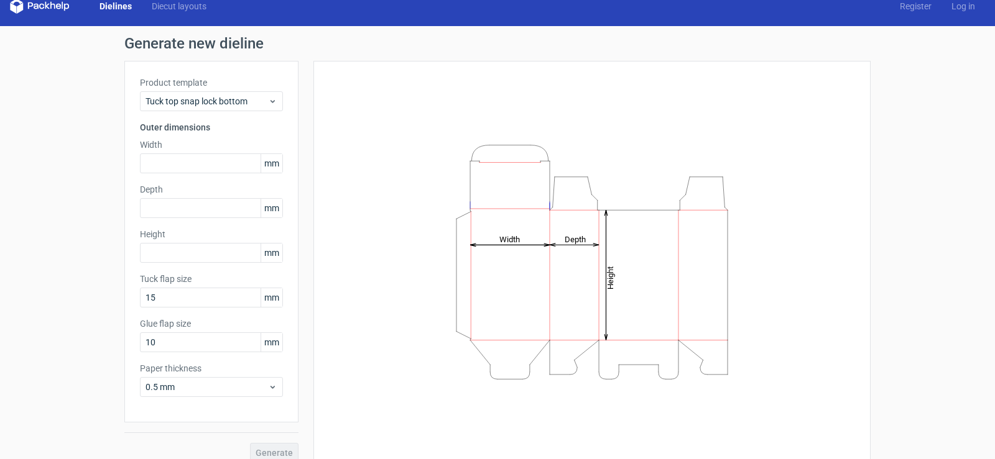
scroll to position [27, 0]
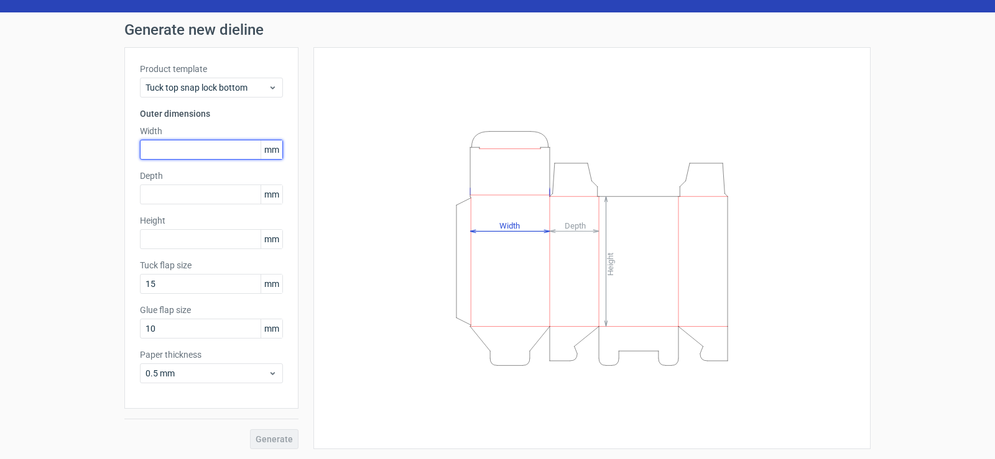
click at [188, 145] on input "text" at bounding box center [211, 150] width 143 height 20
type input "50"
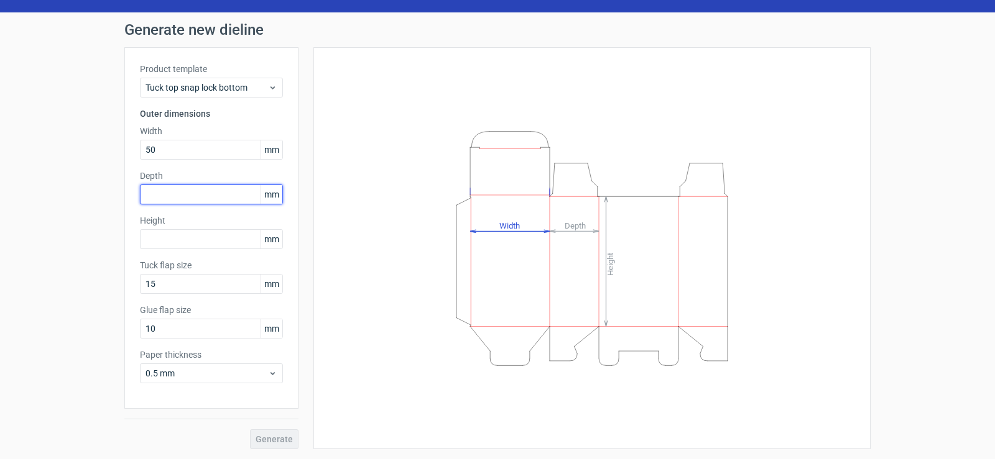
click at [165, 194] on input "text" at bounding box center [211, 195] width 143 height 20
type input "50"
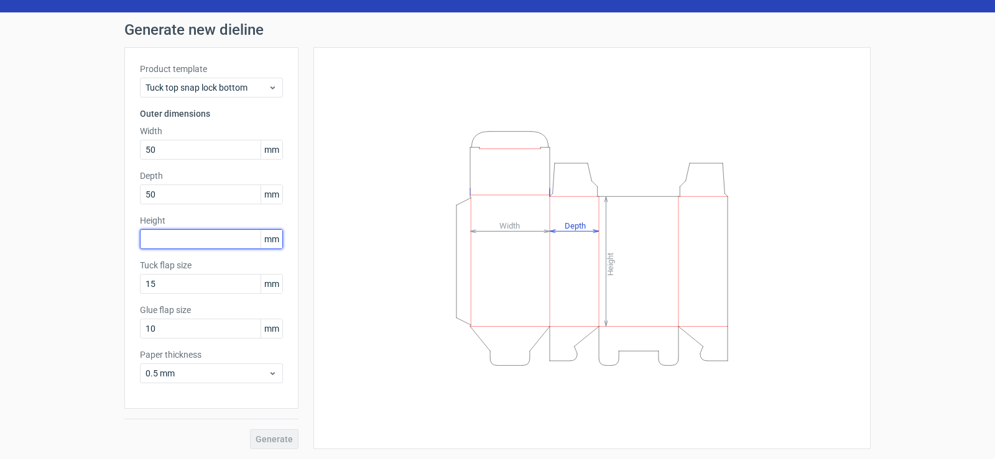
click at [174, 237] on input "text" at bounding box center [211, 239] width 143 height 20
type input "90"
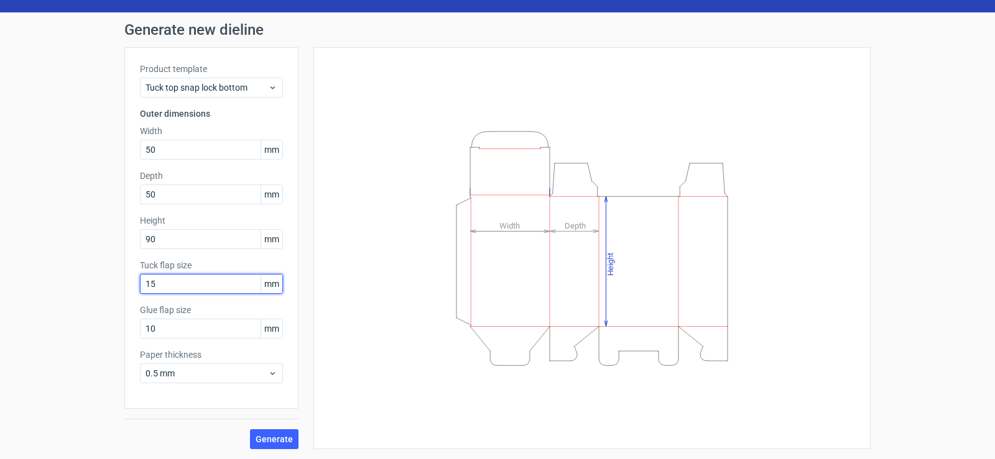
click at [162, 282] on input "15" at bounding box center [211, 284] width 143 height 20
click at [186, 284] on input "15" at bounding box center [211, 284] width 143 height 20
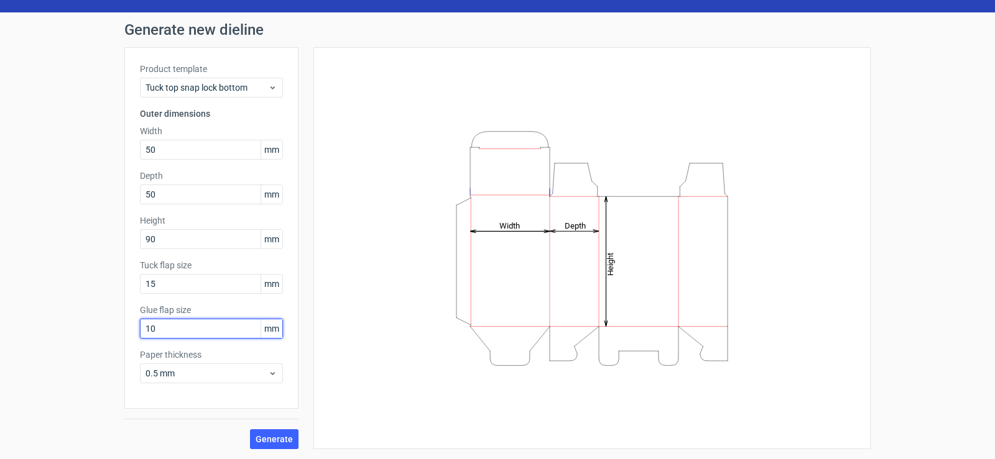
click at [174, 332] on input "10" at bounding box center [211, 329] width 143 height 20
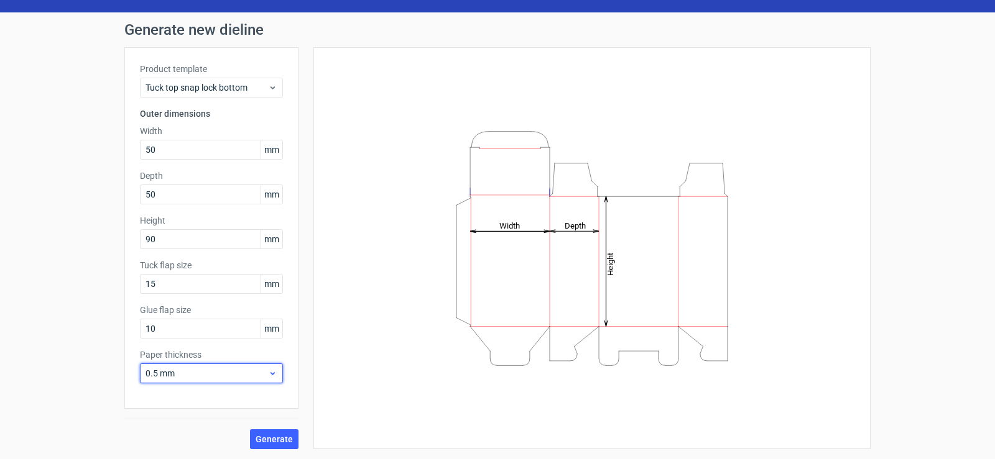
click at [190, 372] on span "0.5 mm" at bounding box center [206, 373] width 122 height 12
click at [262, 439] on span "Generate" at bounding box center [274, 439] width 37 height 9
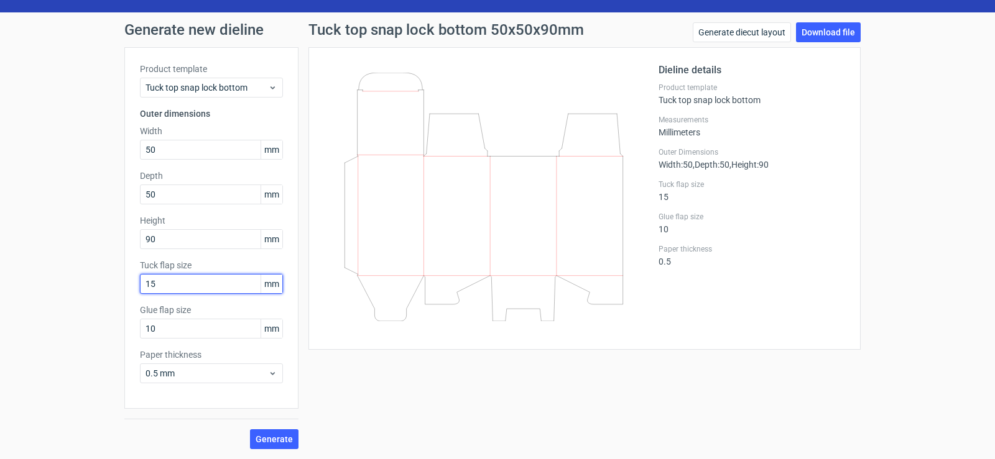
click at [190, 288] on input "15" at bounding box center [211, 284] width 143 height 20
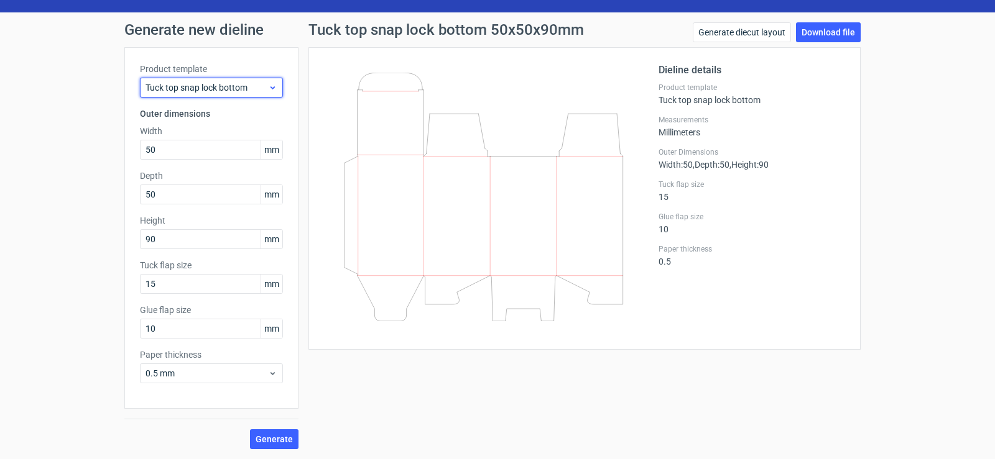
click at [243, 91] on span "Tuck top snap lock bottom" at bounding box center [206, 87] width 122 height 12
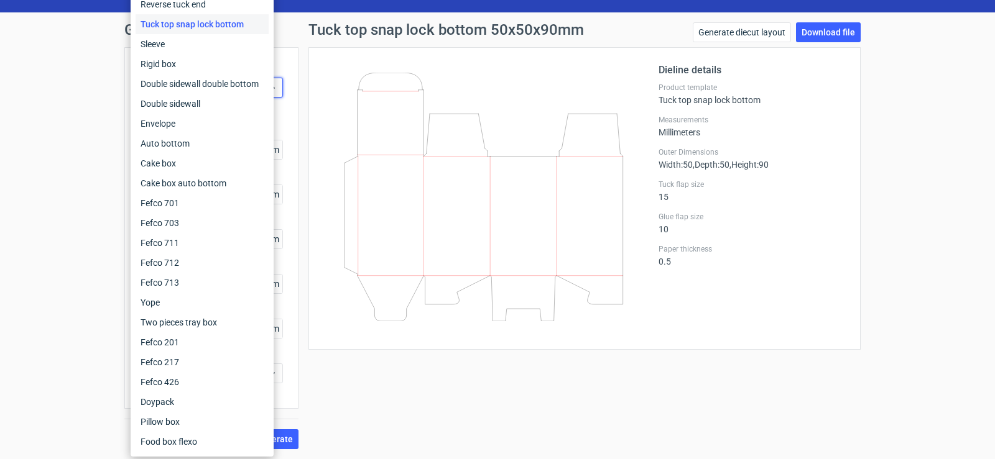
click at [408, 387] on div "Tuck top snap lock bottom 50x50x90mm Generate diecut layout Download file Dieli…" at bounding box center [584, 235] width 572 height 427
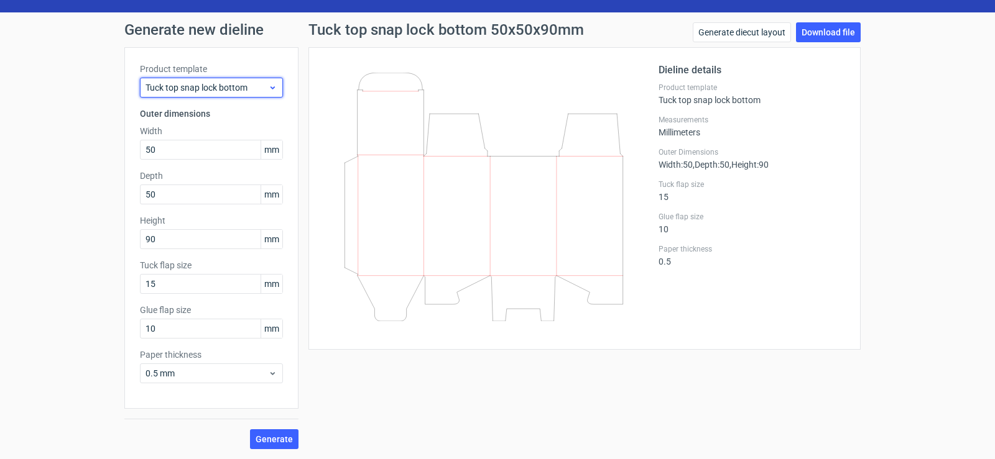
click at [268, 91] on icon at bounding box center [272, 88] width 9 height 10
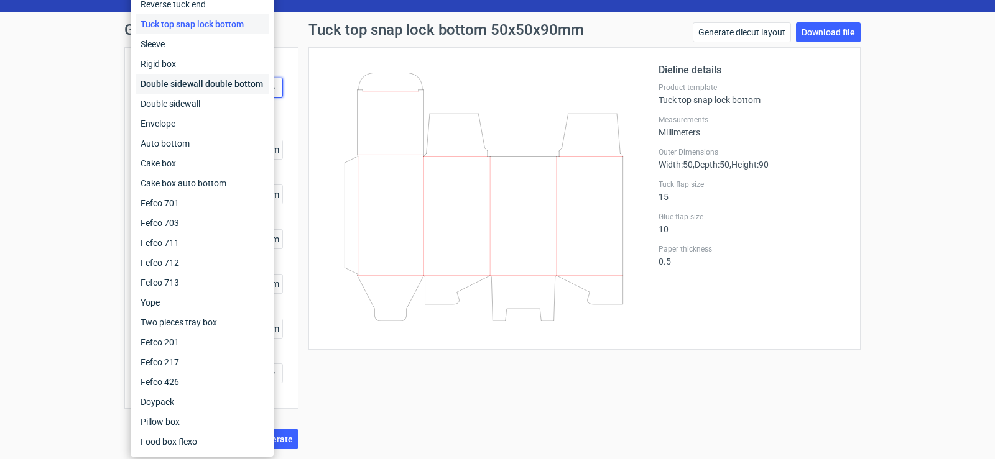
click at [233, 85] on div "Double sidewall double bottom" at bounding box center [202, 84] width 133 height 20
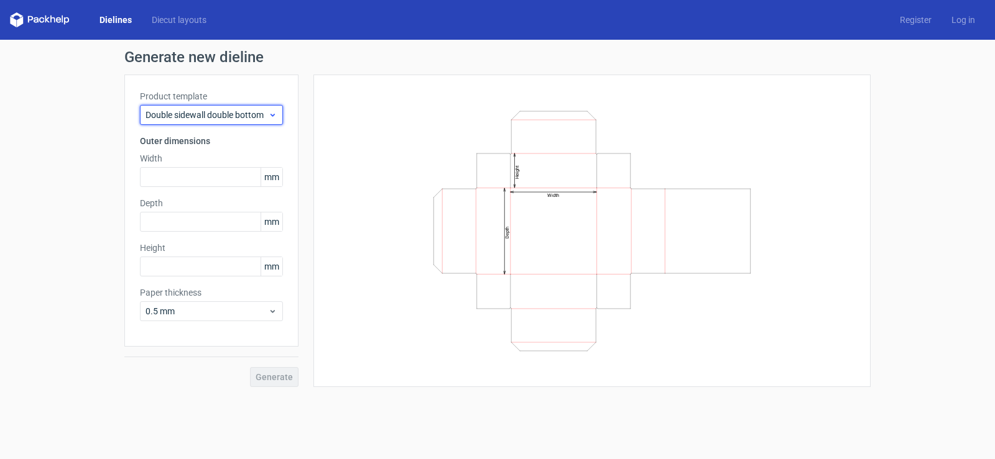
click at [261, 109] on span "Double sidewall double bottom" at bounding box center [206, 115] width 122 height 12
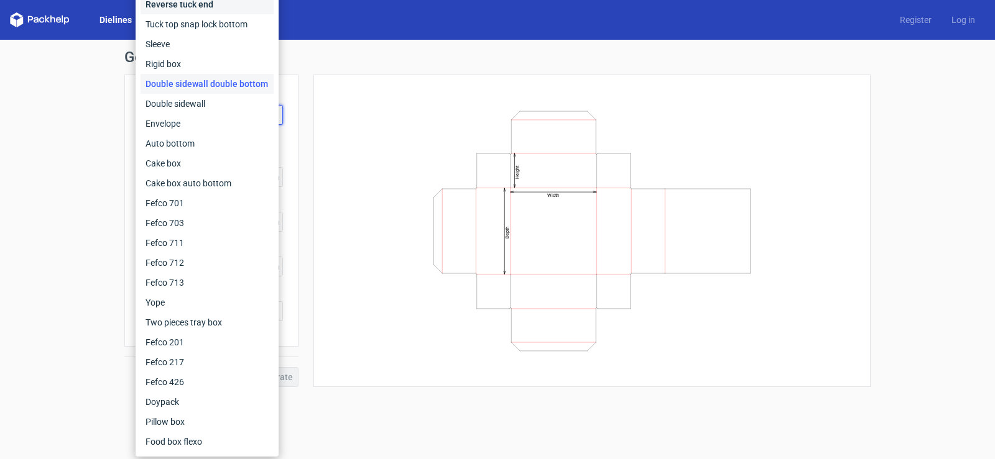
click at [203, 7] on div "Reverse tuck end" at bounding box center [206, 4] width 133 height 20
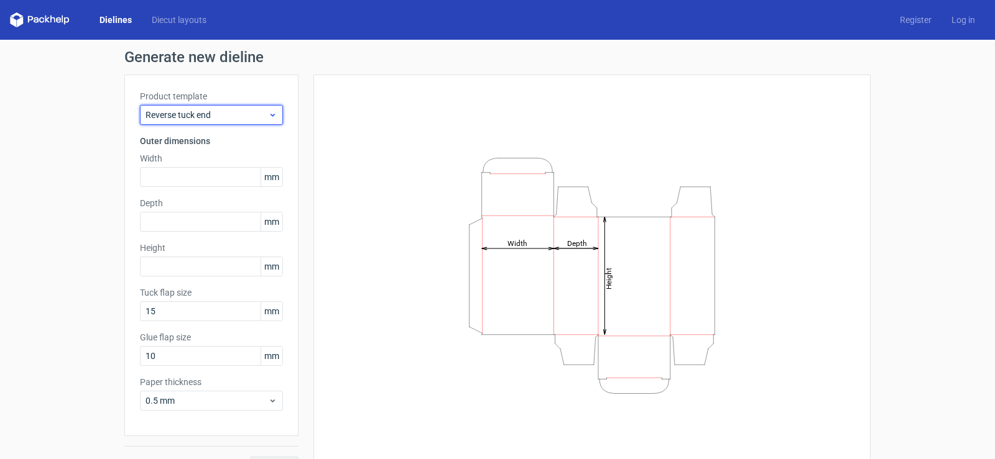
click at [256, 114] on span "Reverse tuck end" at bounding box center [206, 115] width 122 height 12
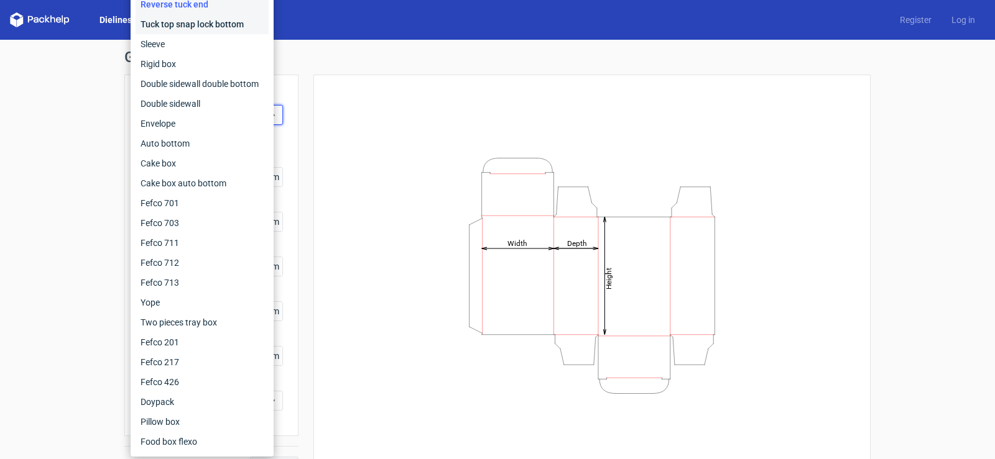
click at [240, 24] on div "Tuck top snap lock bottom" at bounding box center [202, 24] width 133 height 20
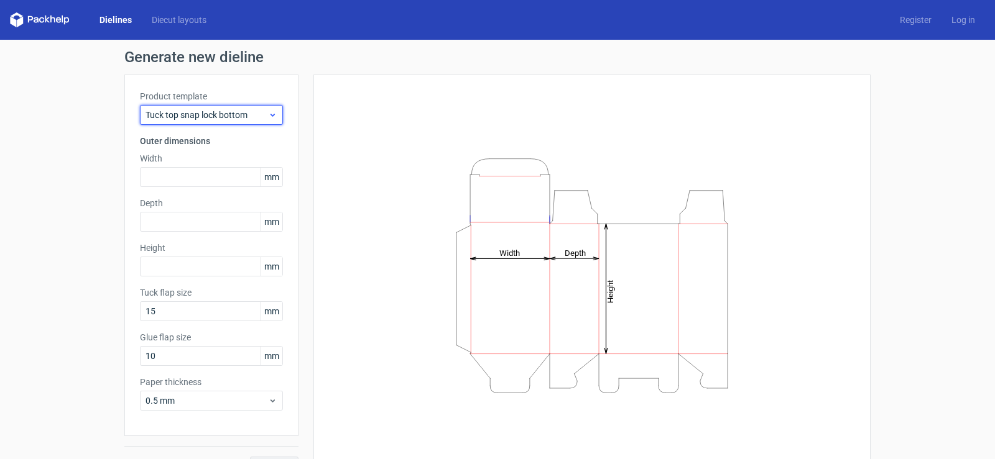
click at [254, 106] on div "Tuck top snap lock bottom" at bounding box center [211, 115] width 143 height 20
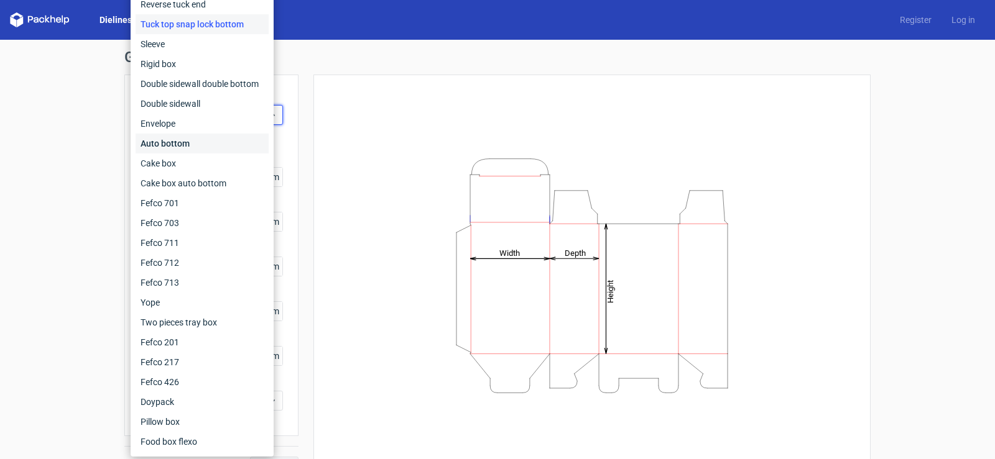
click at [201, 144] on div "Auto bottom" at bounding box center [202, 144] width 133 height 20
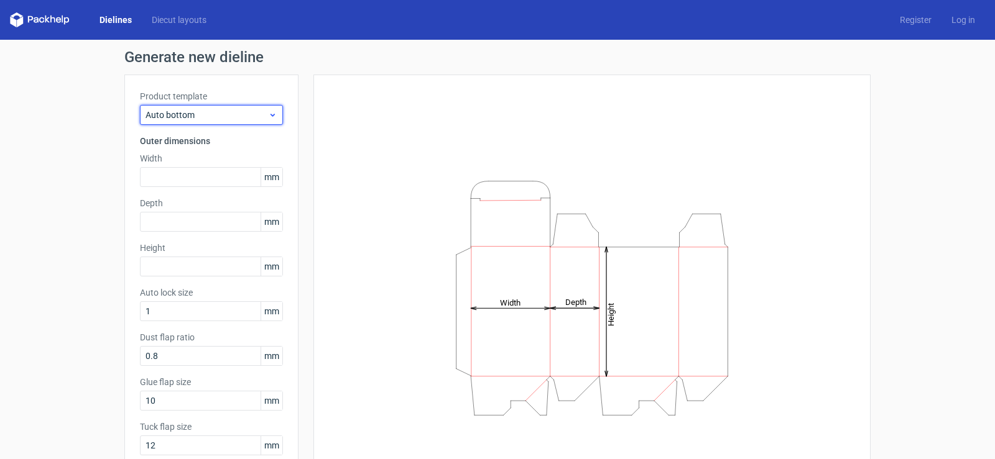
click at [229, 116] on span "Auto bottom" at bounding box center [206, 115] width 122 height 12
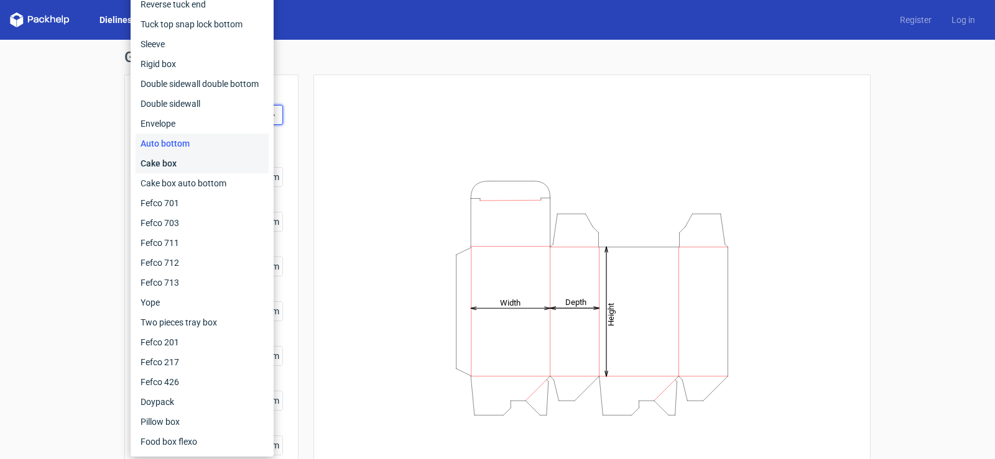
click at [214, 162] on div "Cake box" at bounding box center [202, 164] width 133 height 20
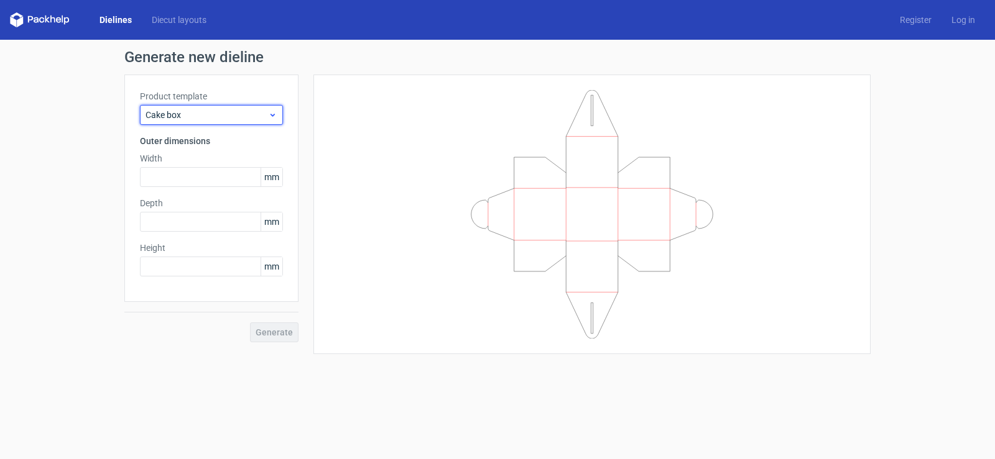
click at [220, 114] on span "Cake box" at bounding box center [206, 115] width 122 height 12
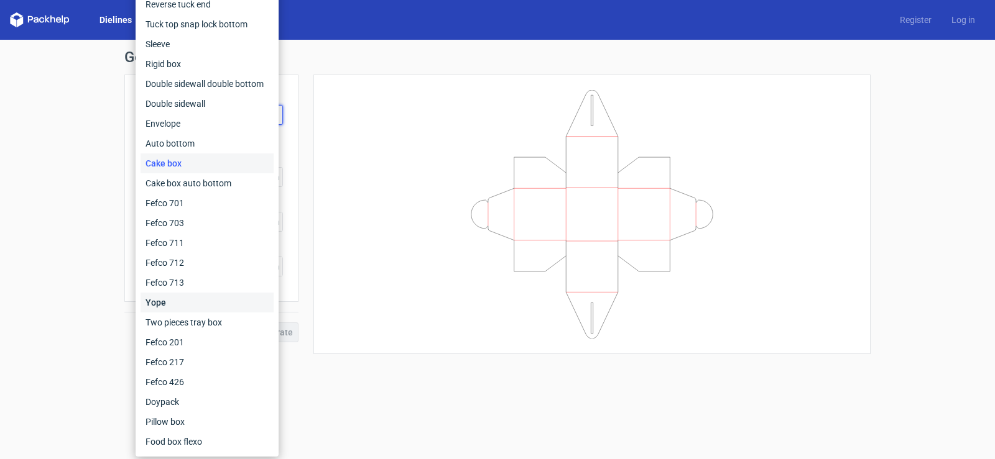
click at [170, 297] on div "Yope" at bounding box center [206, 303] width 133 height 20
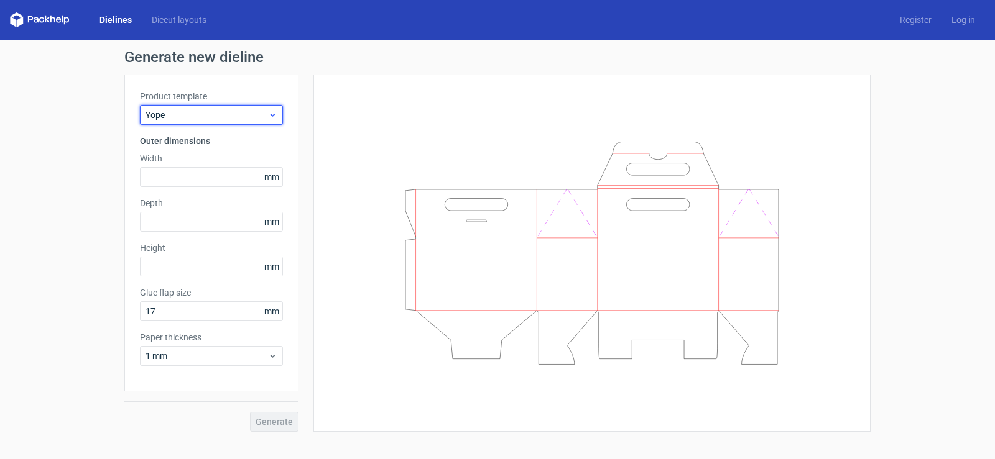
click at [228, 119] on span "Yope" at bounding box center [206, 115] width 122 height 12
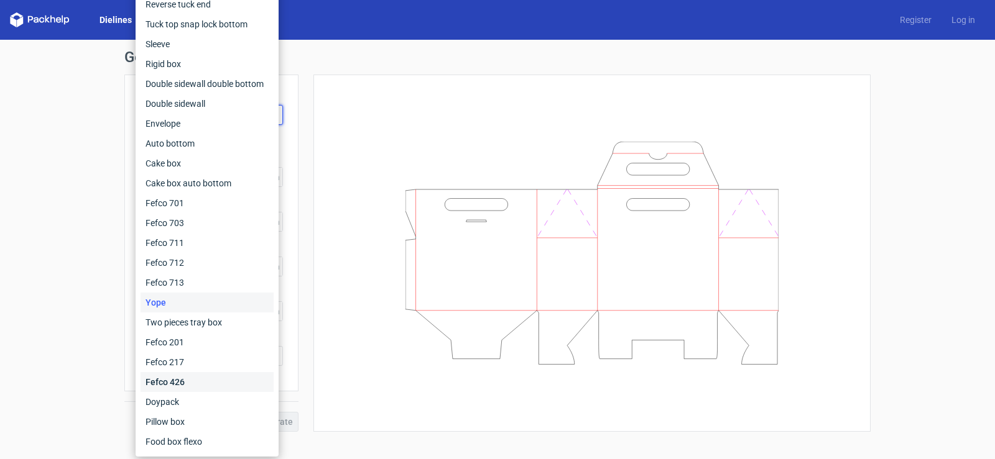
click at [157, 380] on div "Fefco 426" at bounding box center [206, 382] width 133 height 20
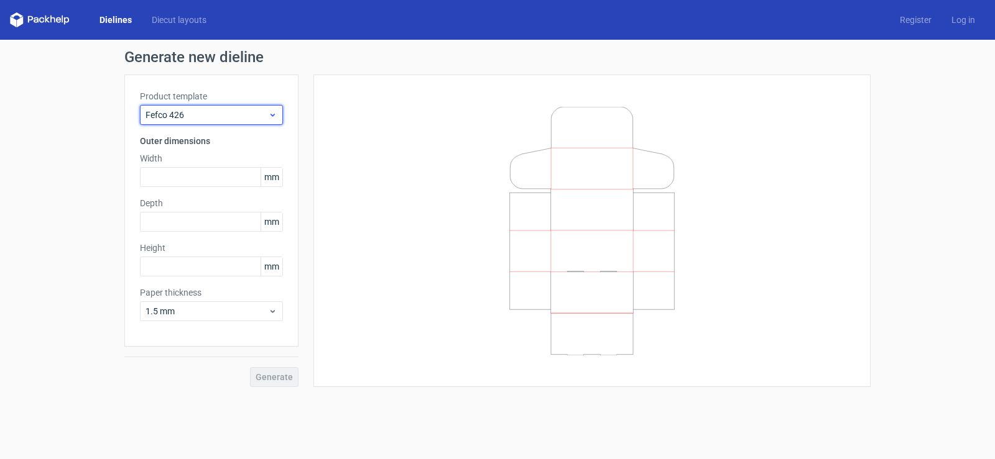
click at [226, 119] on span "Fefco 426" at bounding box center [206, 115] width 122 height 12
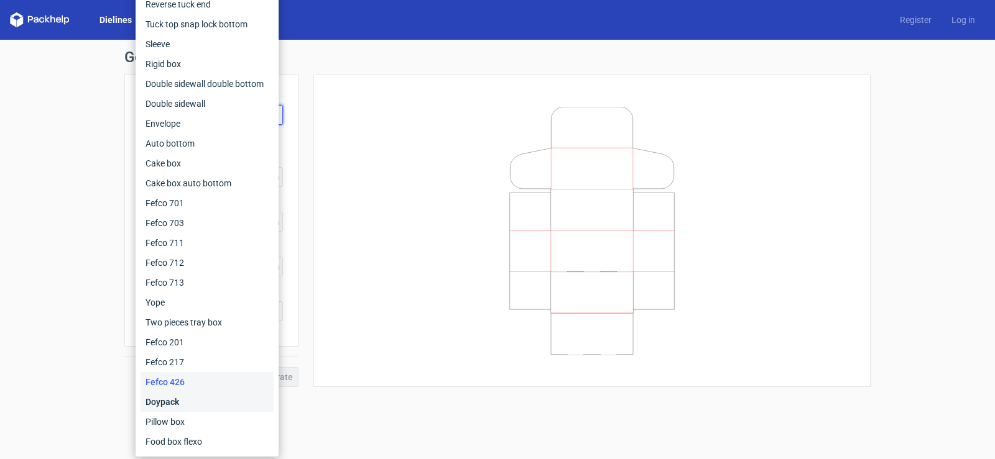
click at [184, 405] on div "Doypack" at bounding box center [206, 402] width 133 height 20
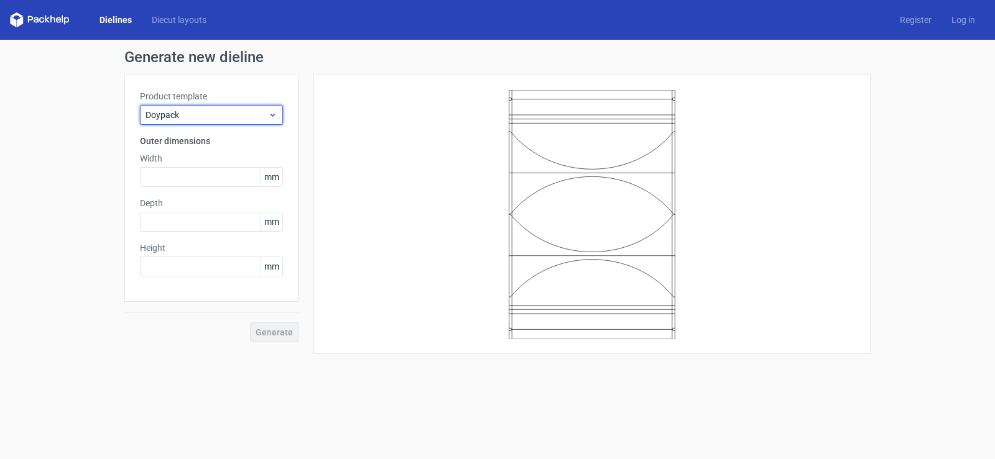
click at [234, 117] on span "Doypack" at bounding box center [206, 115] width 122 height 12
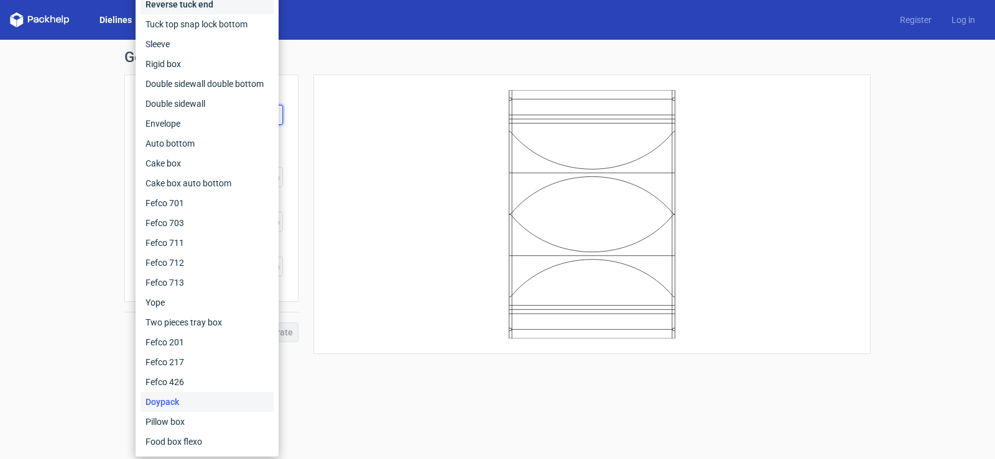
click at [198, 4] on div "Reverse tuck end" at bounding box center [206, 4] width 133 height 20
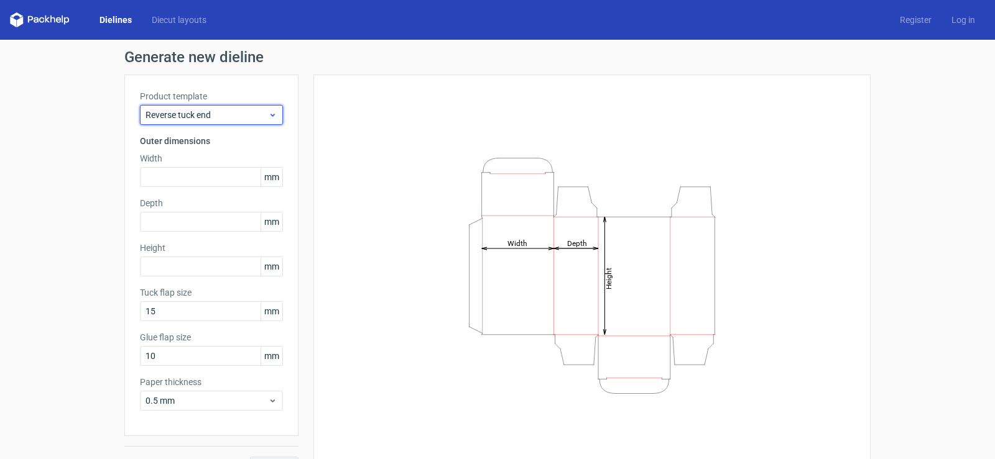
click at [236, 121] on span "Reverse tuck end" at bounding box center [206, 115] width 122 height 12
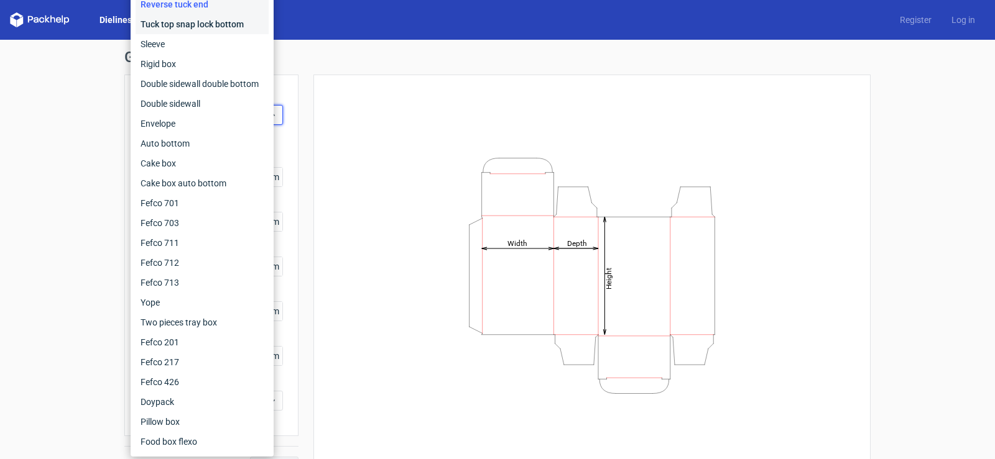
click at [229, 21] on div "Tuck top snap lock bottom" at bounding box center [202, 24] width 133 height 20
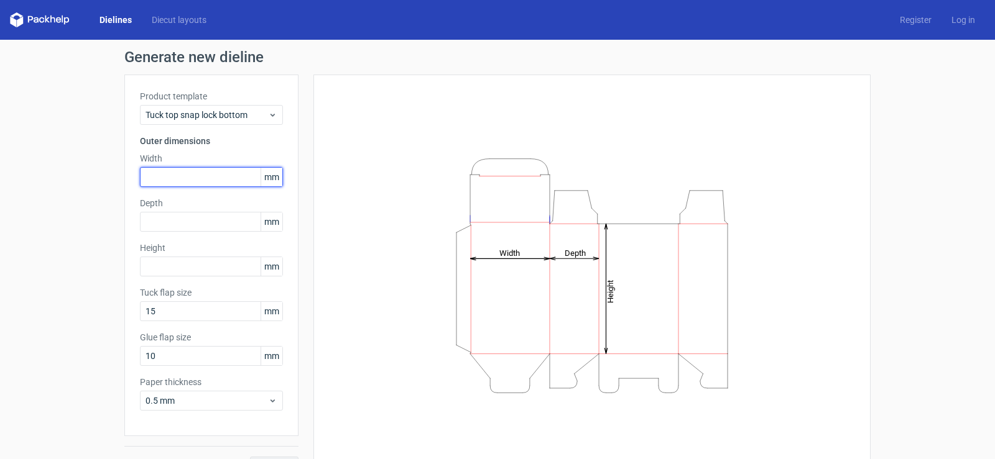
click at [205, 177] on input "text" at bounding box center [211, 177] width 143 height 20
type input "80"
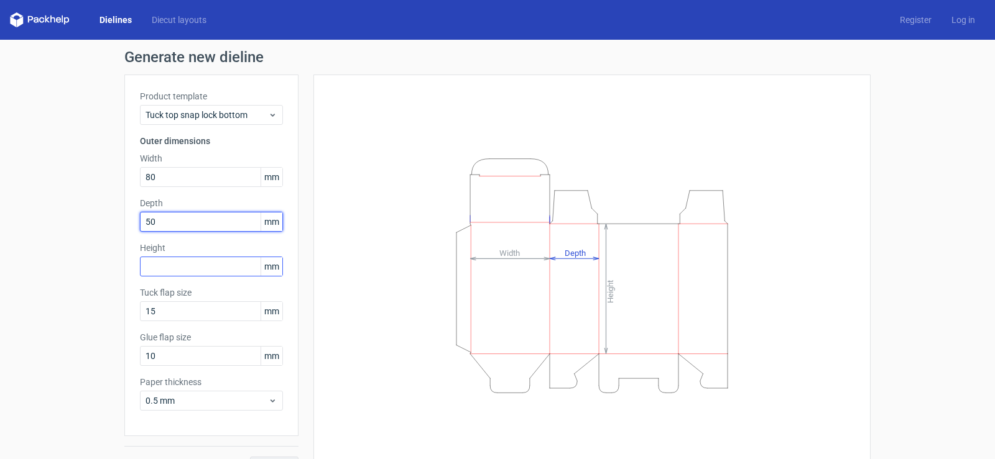
type input "50"
click at [175, 265] on input "text" at bounding box center [211, 267] width 143 height 20
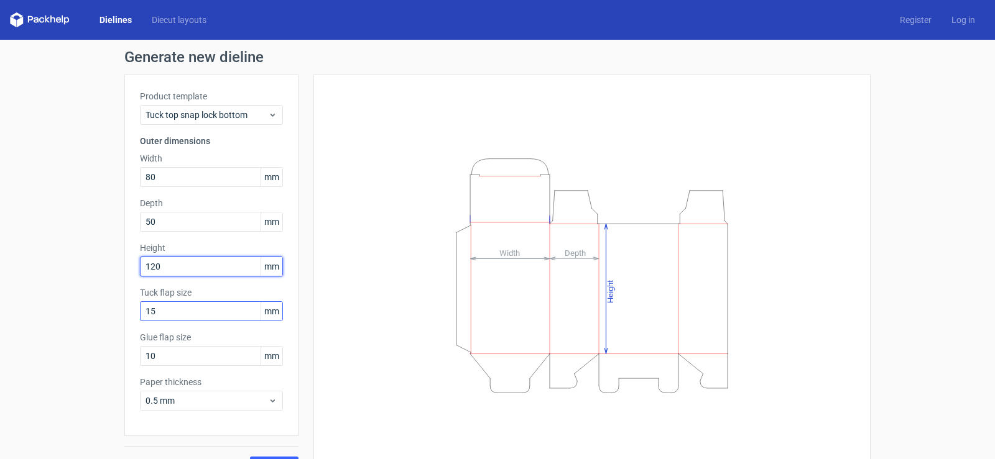
type input "120"
click at [175, 313] on input "15" at bounding box center [211, 312] width 143 height 20
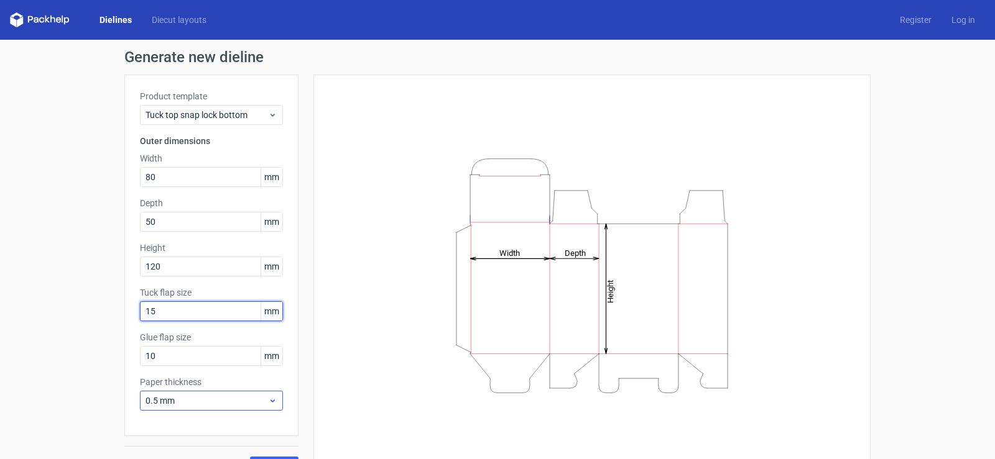
scroll to position [27, 0]
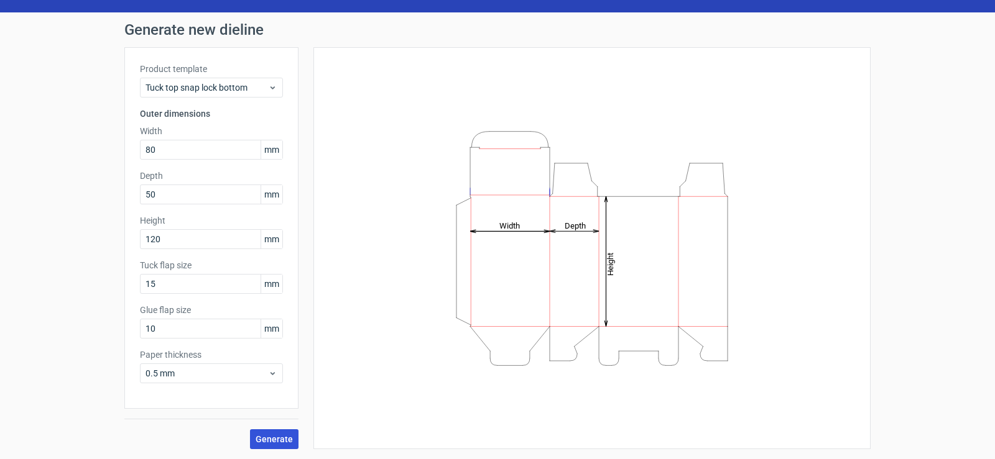
click at [266, 438] on span "Generate" at bounding box center [274, 439] width 37 height 9
click at [272, 375] on icon at bounding box center [272, 374] width 9 height 10
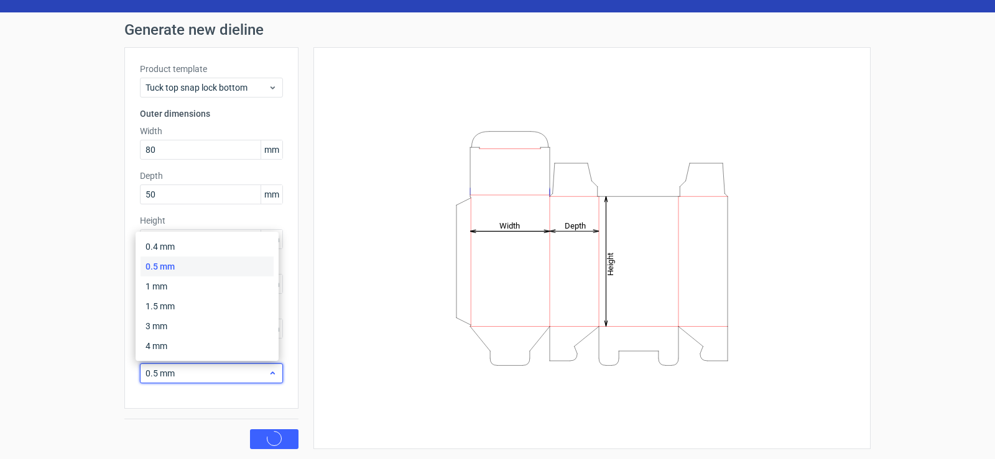
click at [272, 374] on icon at bounding box center [272, 374] width 9 height 10
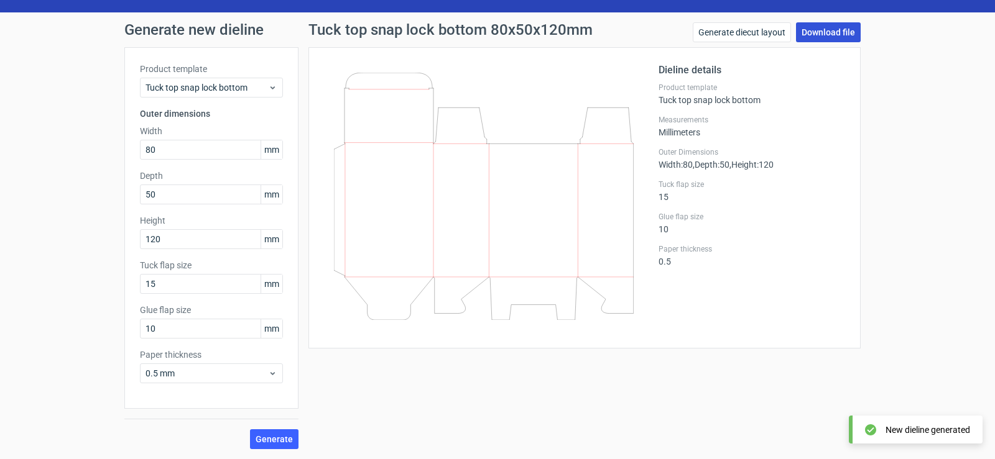
click at [840, 34] on link "Download file" at bounding box center [828, 32] width 65 height 20
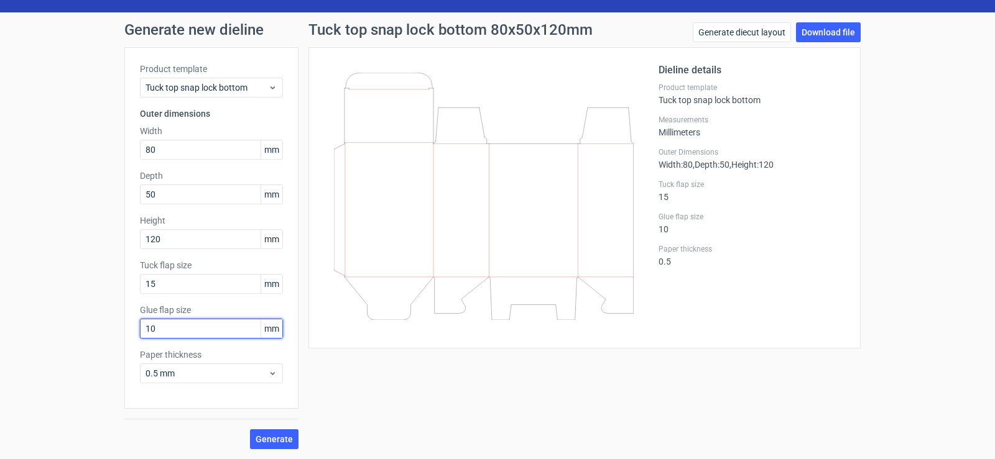
drag, startPoint x: 186, startPoint y: 325, endPoint x: 131, endPoint y: 338, distance: 56.4
click at [131, 338] on div "Product template Tuck top snap lock bottom Outer dimensions Width 80 mm Depth 5…" at bounding box center [211, 228] width 174 height 362
type input "0"
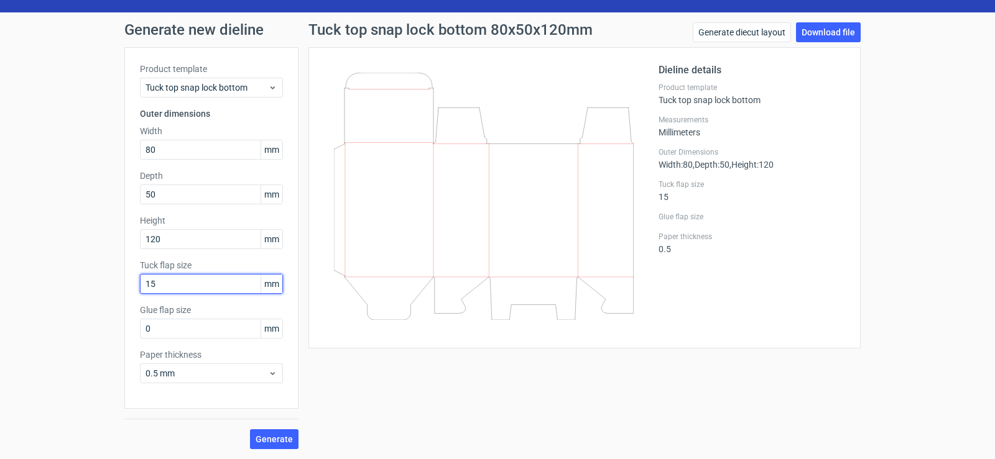
click at [203, 282] on input "15" at bounding box center [211, 284] width 143 height 20
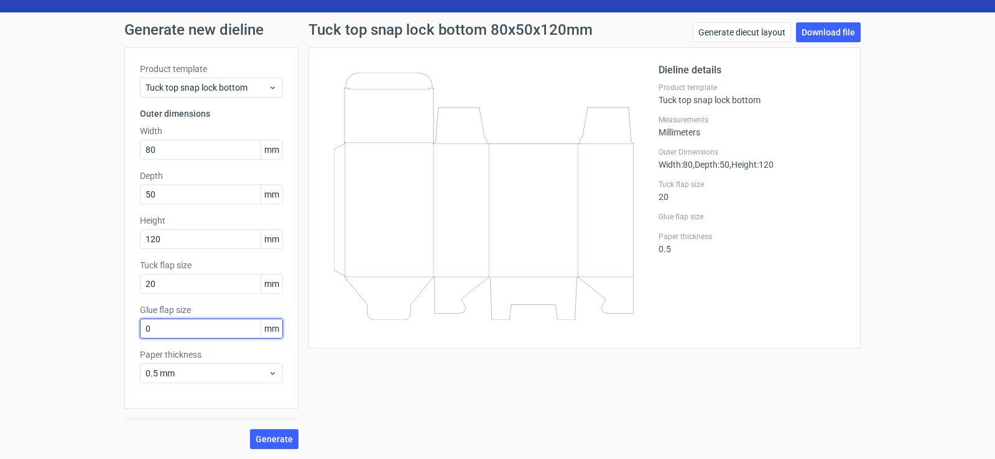
click at [193, 330] on input "0" at bounding box center [211, 329] width 143 height 20
click at [267, 443] on span "Generate" at bounding box center [274, 439] width 37 height 9
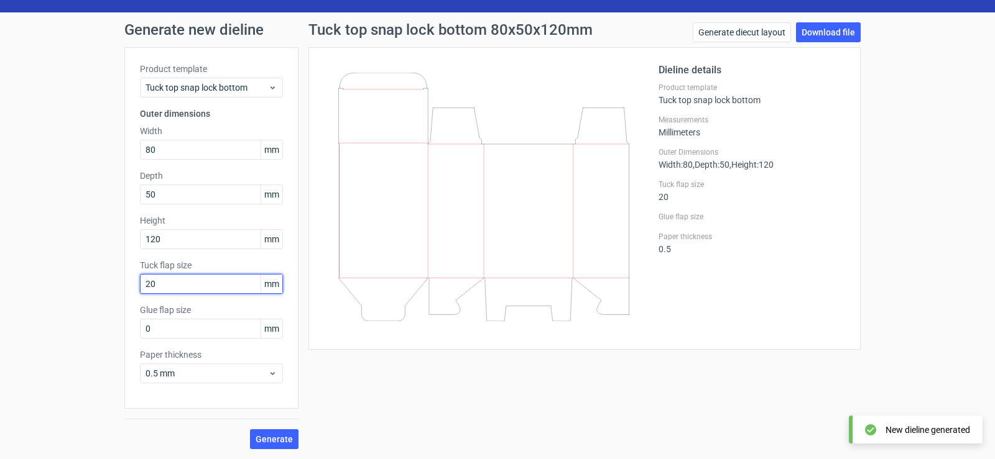
click at [173, 282] on input "20" at bounding box center [211, 284] width 143 height 20
type input "15"
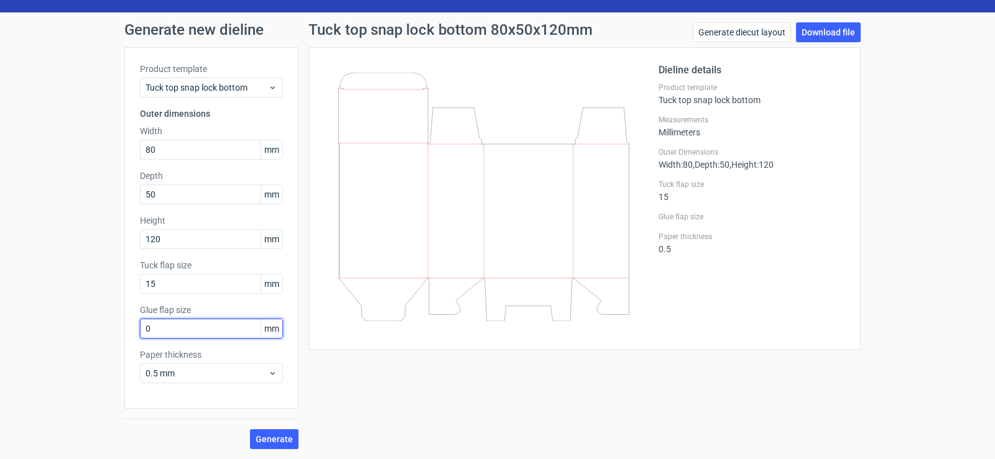
click at [157, 332] on input "0" at bounding box center [211, 329] width 143 height 20
type input "15"
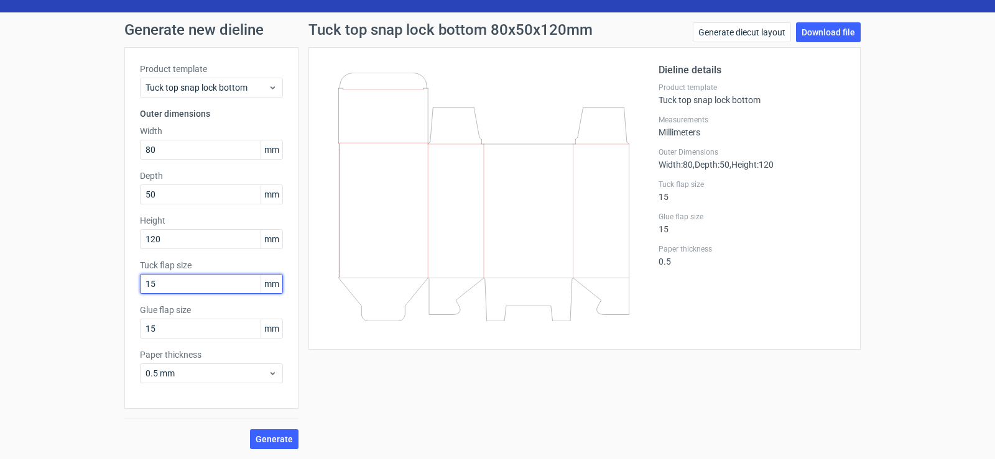
click at [177, 277] on input "15" at bounding box center [211, 284] width 143 height 20
click at [283, 442] on span "Generate" at bounding box center [274, 439] width 37 height 9
click at [163, 283] on input "5" at bounding box center [211, 284] width 143 height 20
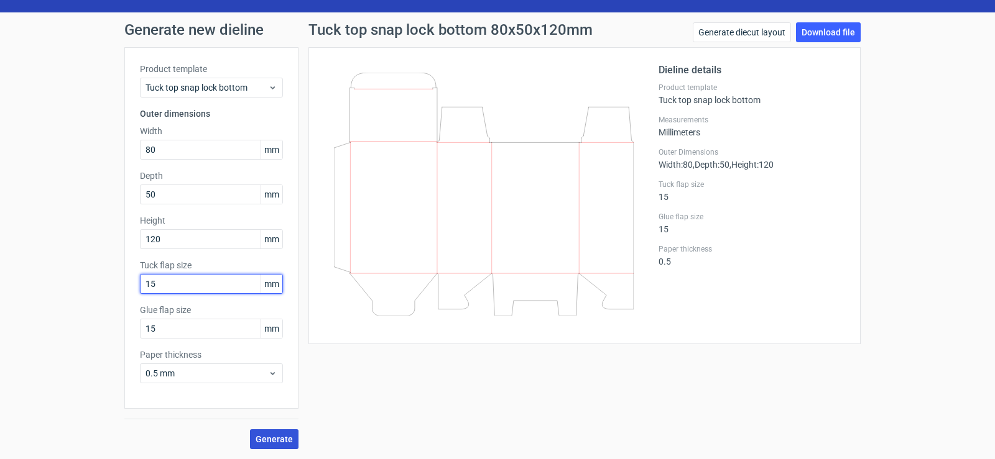
type input "15"
click at [267, 440] on span "Generate" at bounding box center [274, 439] width 37 height 9
click at [752, 35] on link "Generate diecut layout" at bounding box center [742, 32] width 98 height 20
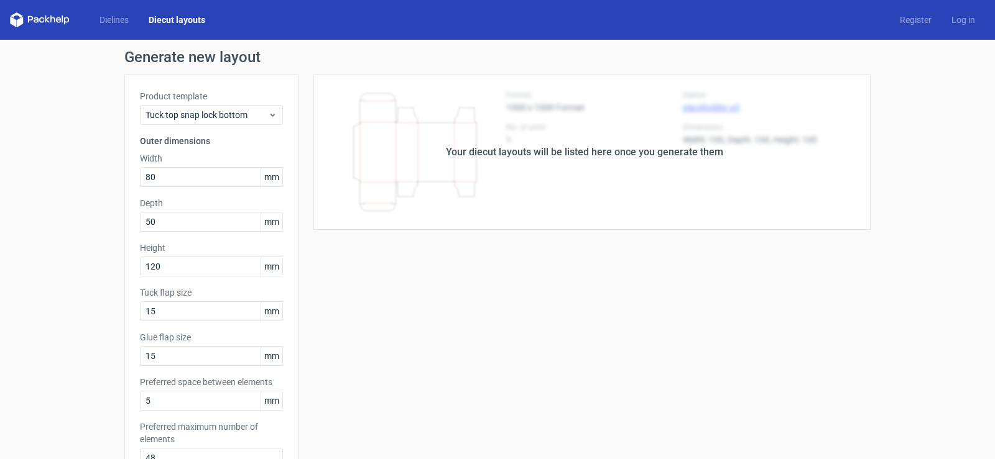
click at [615, 262] on div "Your diecut layouts will be listed here once you generate them Height Depth Wid…" at bounding box center [584, 412] width 572 height 675
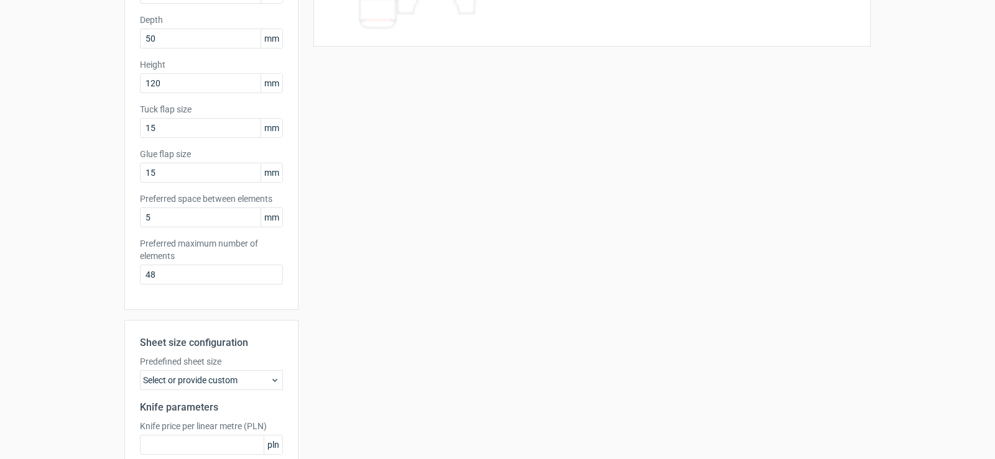
scroll to position [249, 0]
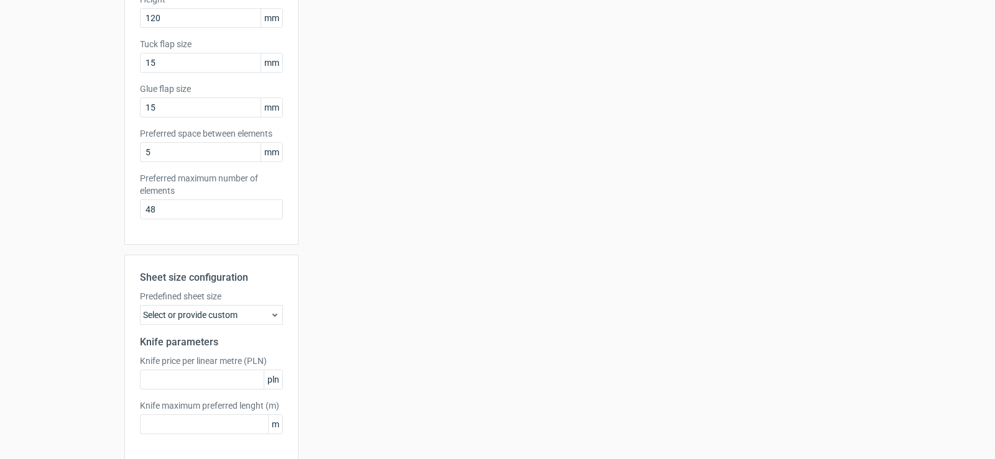
click at [221, 323] on div "Select or provide custom" at bounding box center [211, 315] width 143 height 20
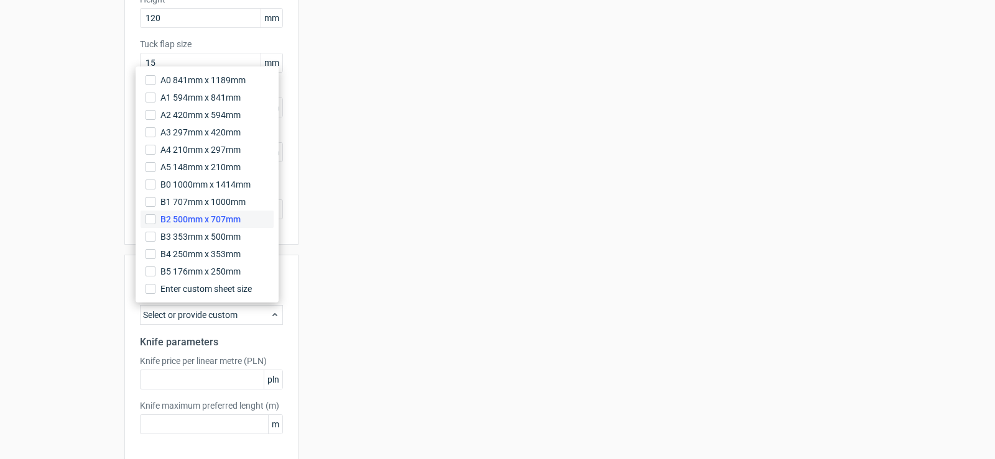
click at [216, 223] on span "B2 500mm x 707mm" at bounding box center [200, 219] width 80 height 12
click at [155, 223] on input "B2 500mm x 707mm" at bounding box center [150, 219] width 10 height 10
click at [314, 296] on div "Your diecut layouts will be listed here once you generate them Height Depth Wid…" at bounding box center [584, 163] width 572 height 675
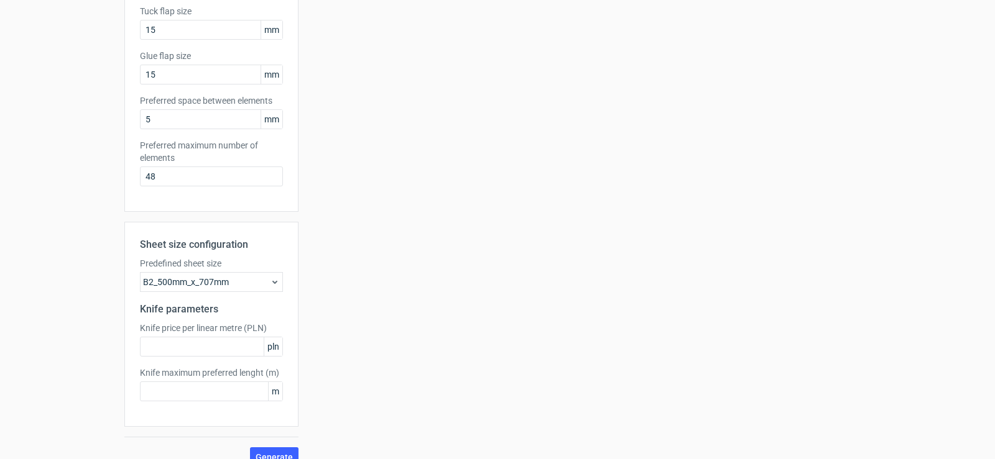
scroll to position [300, 0]
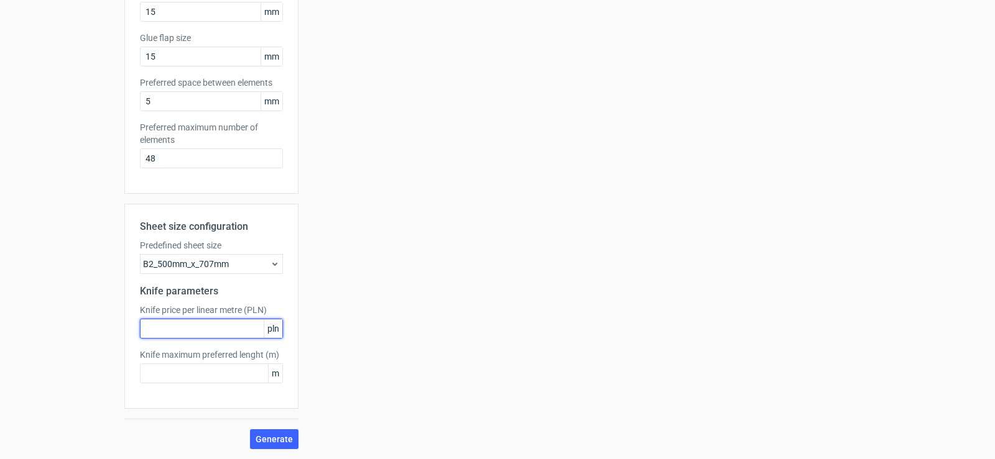
click at [242, 328] on input "text" at bounding box center [211, 329] width 143 height 20
click at [269, 441] on span "Generate" at bounding box center [274, 439] width 37 height 9
click at [180, 326] on input "text" at bounding box center [211, 329] width 143 height 20
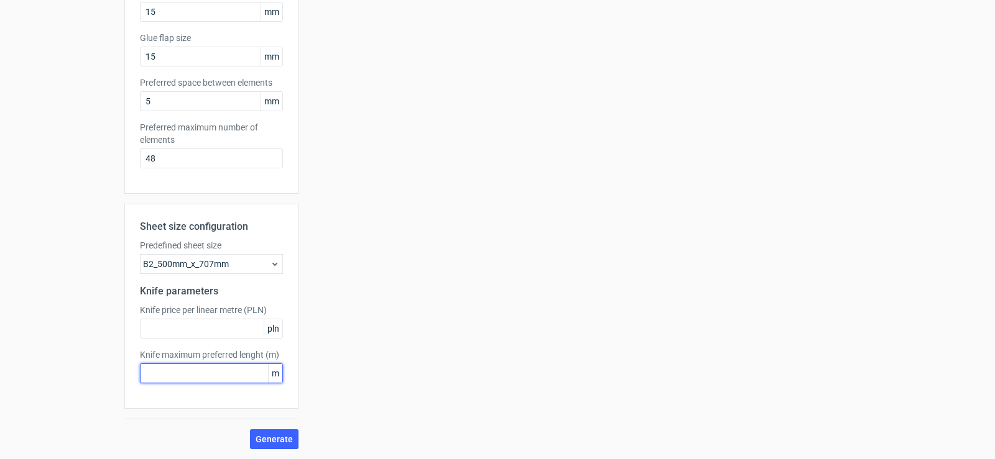
click at [182, 373] on input "text" at bounding box center [211, 374] width 143 height 20
type input "100"
click at [265, 441] on span "Generate" at bounding box center [274, 439] width 37 height 9
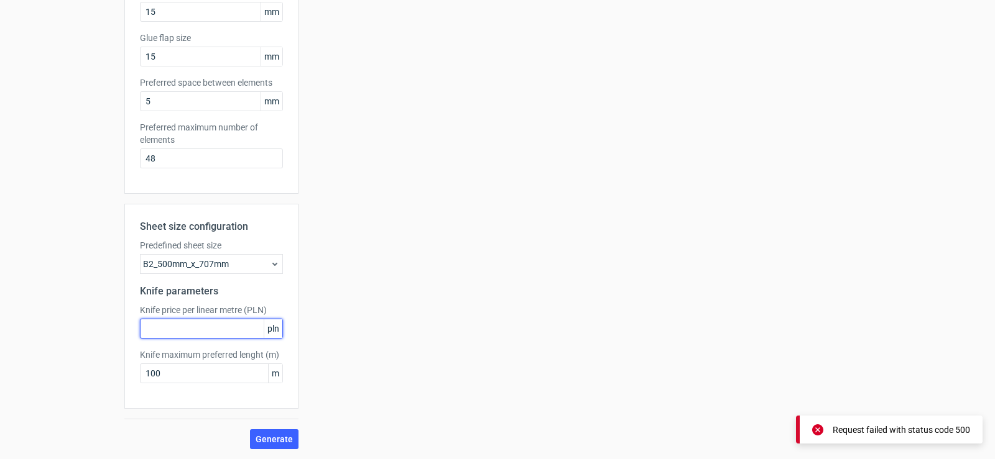
click at [178, 336] on input "text" at bounding box center [211, 329] width 143 height 20
click at [260, 440] on span "Generate" at bounding box center [274, 439] width 37 height 9
click at [175, 331] on input "100" at bounding box center [211, 329] width 143 height 20
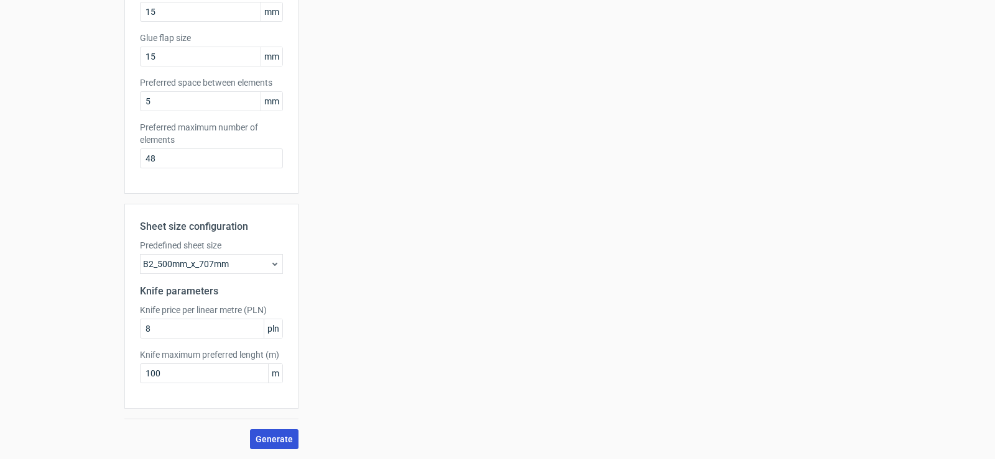
click at [283, 437] on span "Generate" at bounding box center [274, 439] width 37 height 9
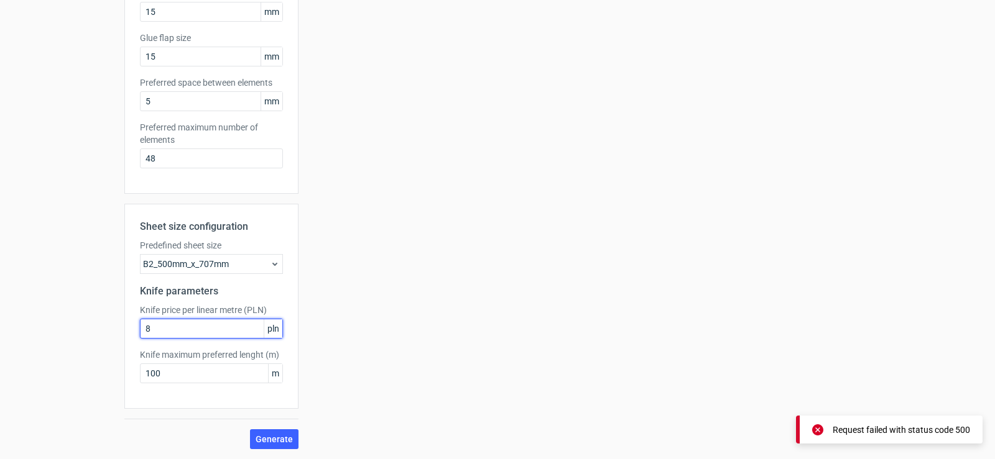
click at [160, 326] on input "8" at bounding box center [211, 329] width 143 height 20
click at [260, 443] on span "Generate" at bounding box center [274, 439] width 37 height 9
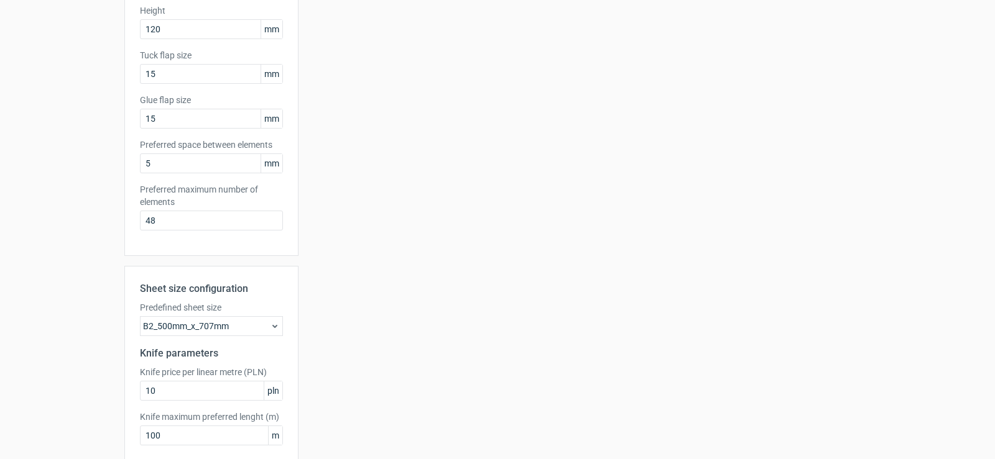
scroll to position [175, 0]
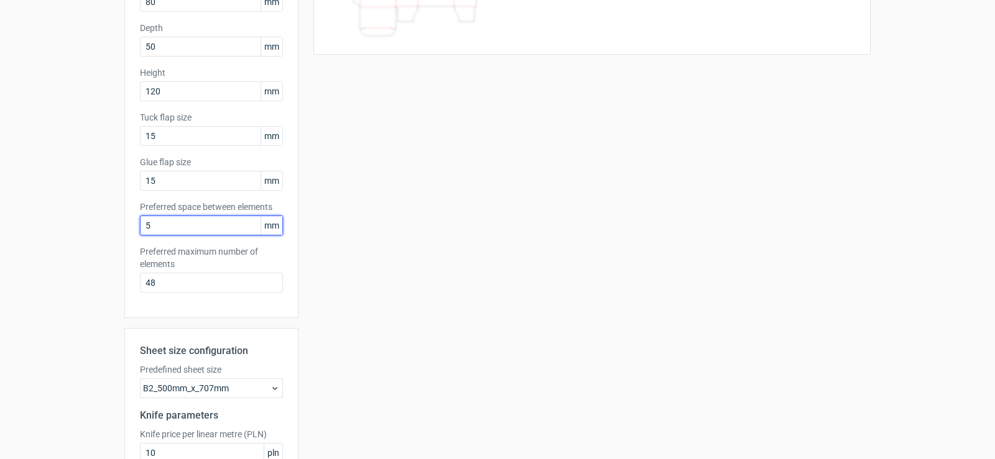
click at [182, 228] on input "5" at bounding box center [211, 226] width 143 height 20
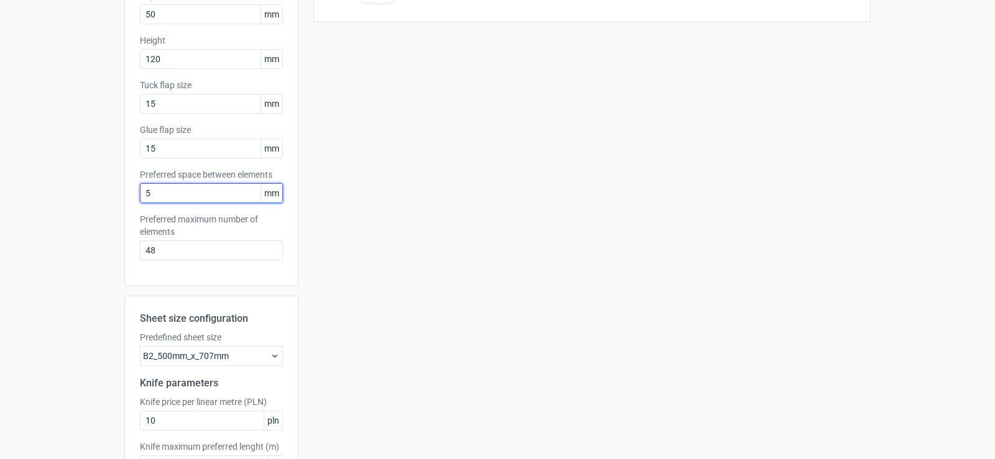
scroll to position [300, 0]
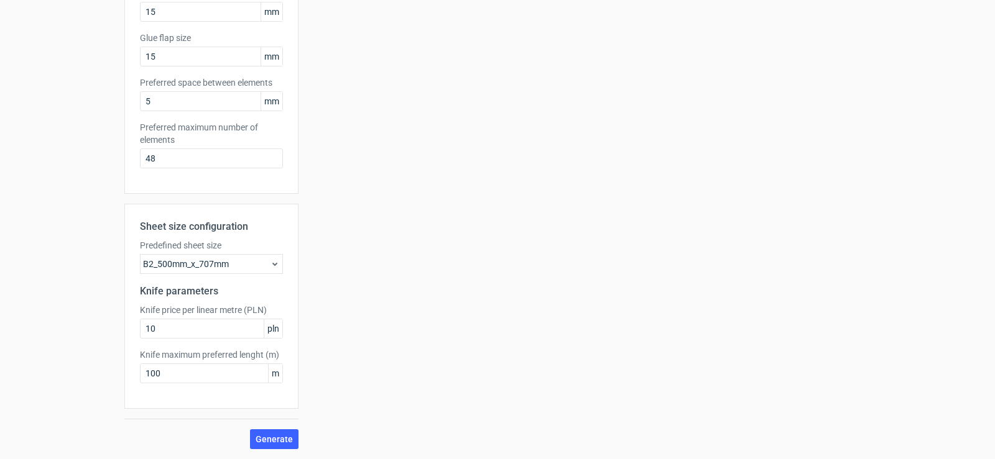
click at [249, 267] on div "B2_500mm_x_707mm" at bounding box center [211, 264] width 143 height 20
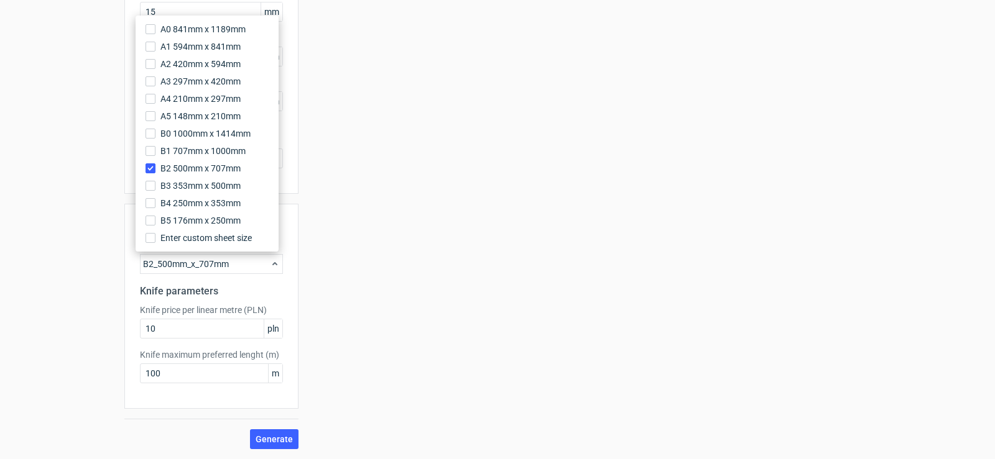
click at [249, 267] on div "B2_500mm_x_707mm" at bounding box center [211, 264] width 143 height 20
click at [373, 276] on div "Your diecut layouts will be listed here once you generate them Height Depth Wid…" at bounding box center [584, 112] width 572 height 675
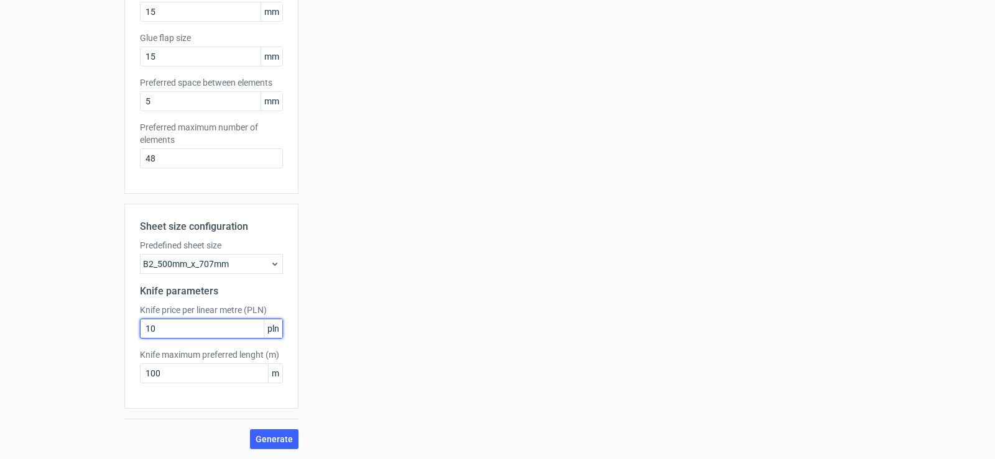
click at [195, 326] on input "10" at bounding box center [211, 329] width 143 height 20
type input "1"
click at [263, 439] on span "Generate" at bounding box center [274, 439] width 37 height 9
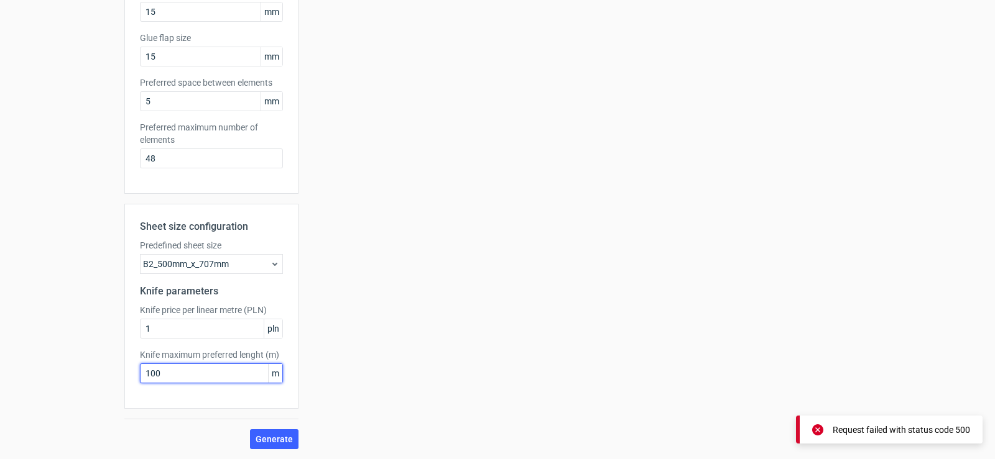
click at [175, 369] on input "100" at bounding box center [211, 374] width 143 height 20
click at [272, 439] on span "Generate" at bounding box center [274, 439] width 37 height 9
click at [168, 372] on input "1" at bounding box center [211, 374] width 143 height 20
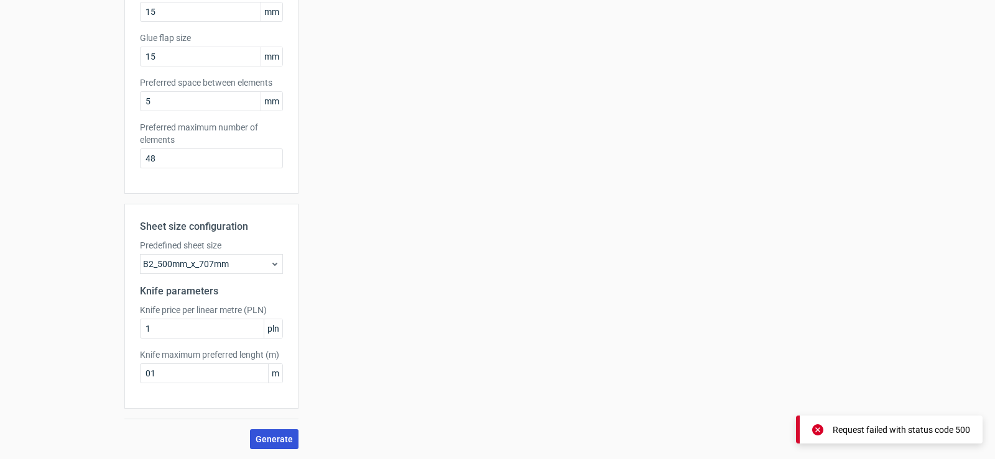
click at [285, 441] on span "Generate" at bounding box center [274, 439] width 37 height 9
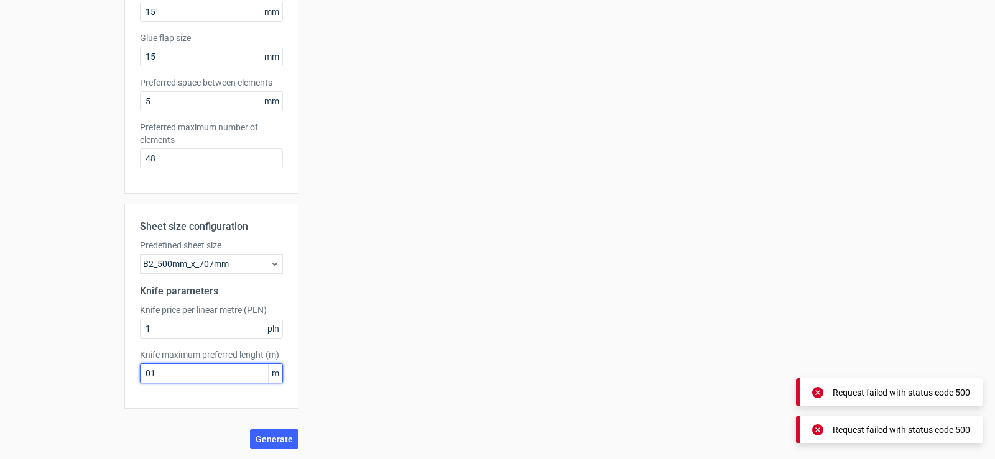
click at [173, 366] on input "01" at bounding box center [211, 374] width 143 height 20
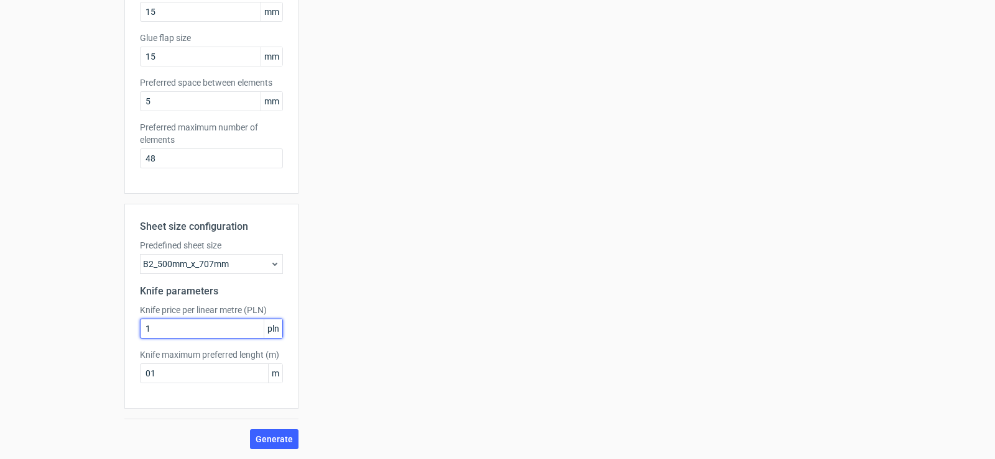
click at [157, 324] on input "1" at bounding box center [211, 329] width 143 height 20
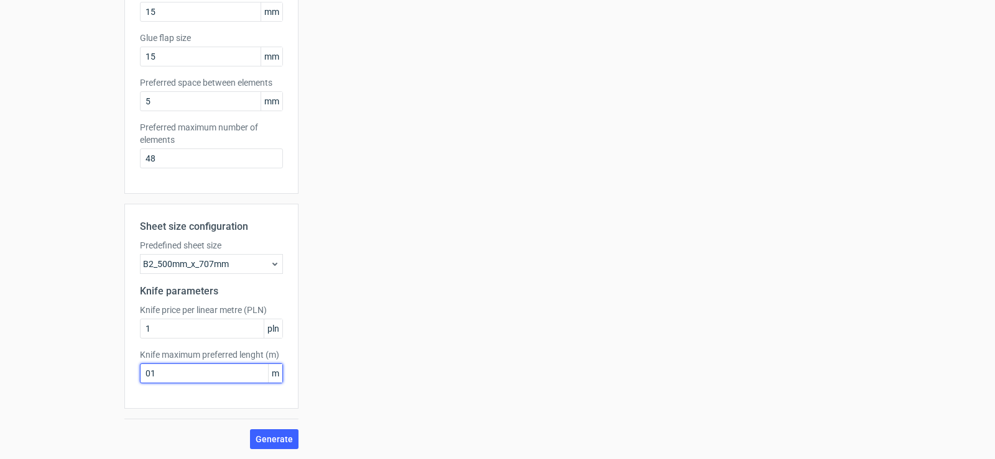
click at [157, 375] on input "01" at bounding box center [211, 374] width 143 height 20
type input "30"
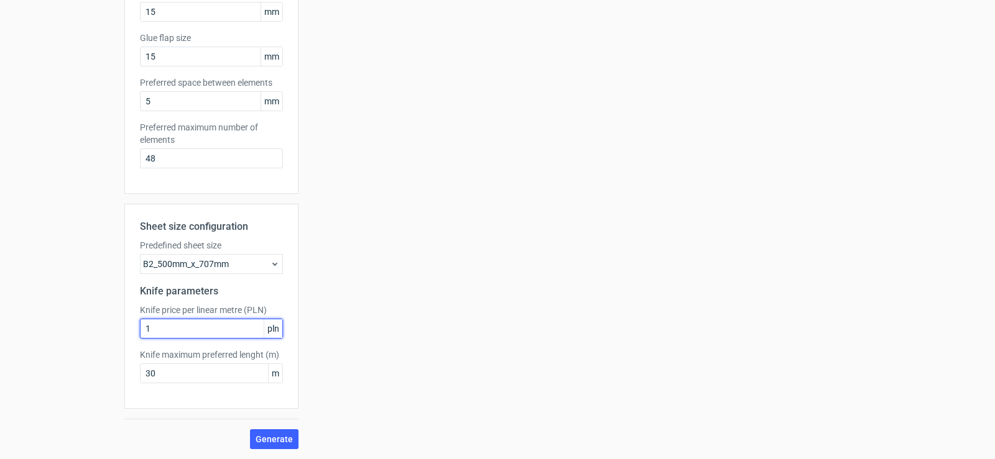
click at [173, 335] on input "1" at bounding box center [211, 329] width 143 height 20
type input "10000"
click at [280, 443] on span "Generate" at bounding box center [274, 439] width 37 height 9
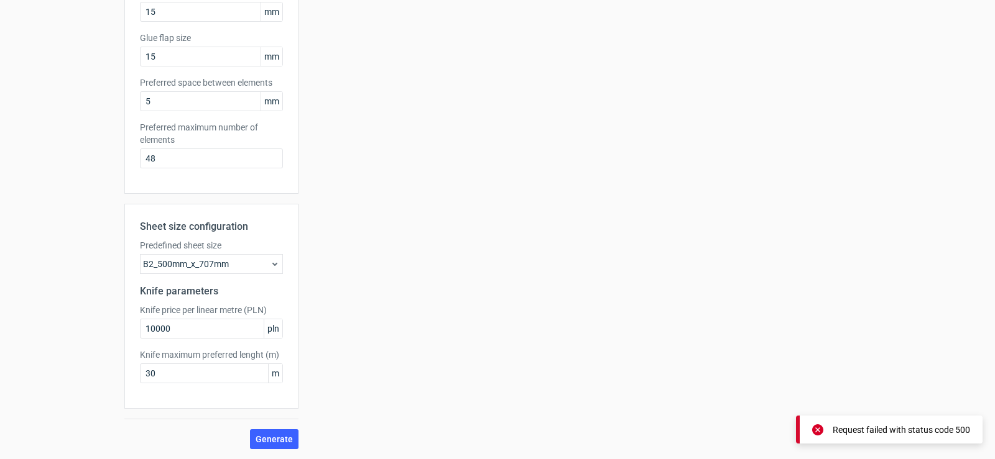
click at [188, 266] on div "B2_500mm_x_707mm" at bounding box center [211, 264] width 143 height 20
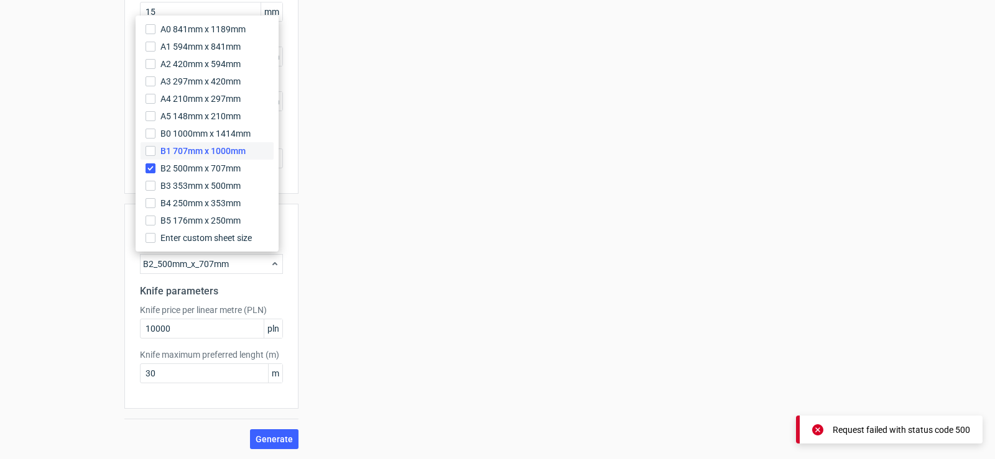
click at [201, 157] on span "B1 707mm x 1000mm" at bounding box center [202, 151] width 85 height 12
click at [155, 156] on input "B1 707mm x 1000mm" at bounding box center [150, 151] width 10 height 10
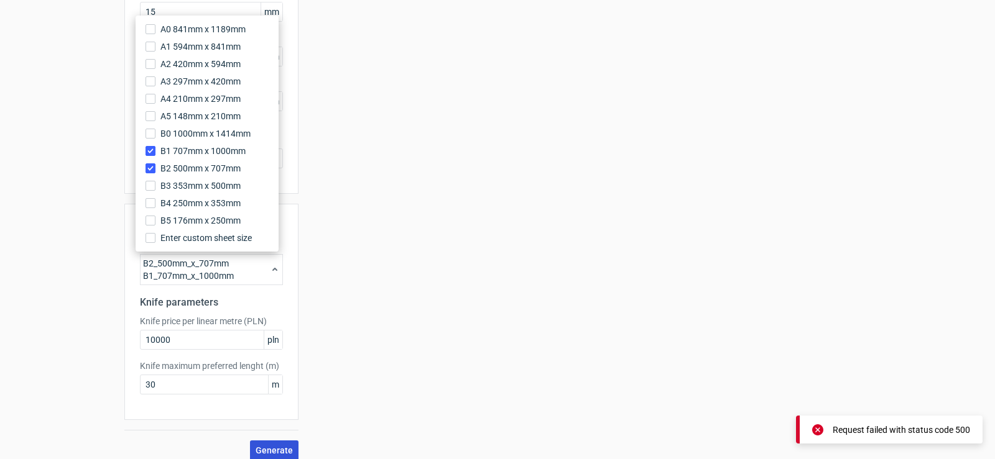
click at [270, 450] on span "Generate" at bounding box center [274, 450] width 37 height 9
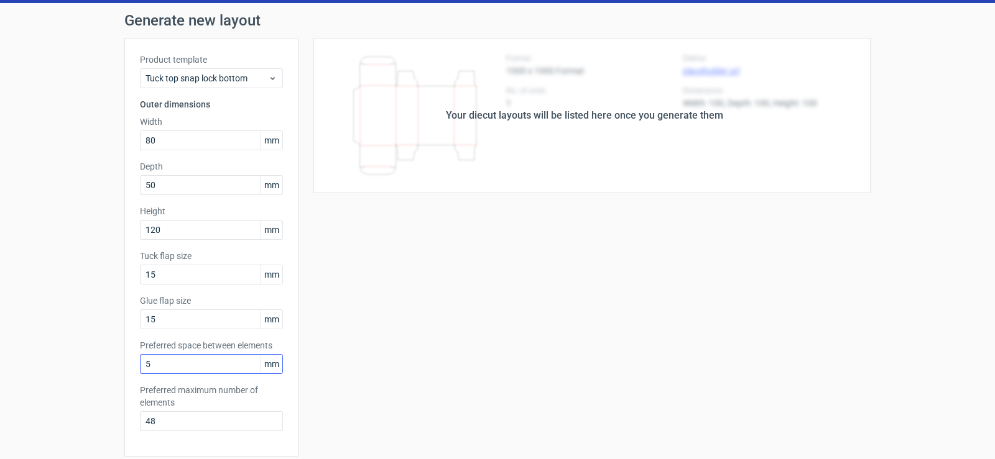
scroll to position [0, 0]
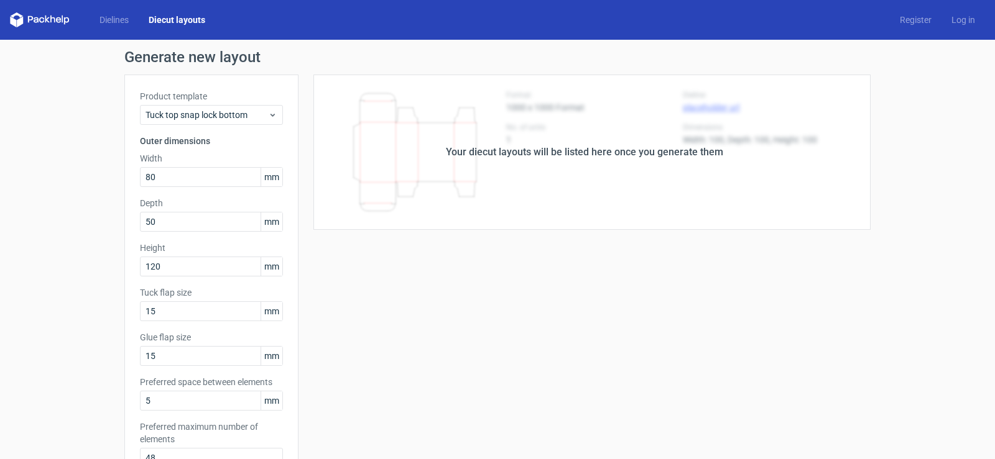
click at [586, 154] on div "Your diecut layouts will be listed here once you generate them" at bounding box center [584, 152] width 277 height 15
click at [722, 110] on div "Your diecut layouts will be listed here once you generate them" at bounding box center [584, 152] width 572 height 155
